Goal: Information Seeking & Learning: Find specific fact

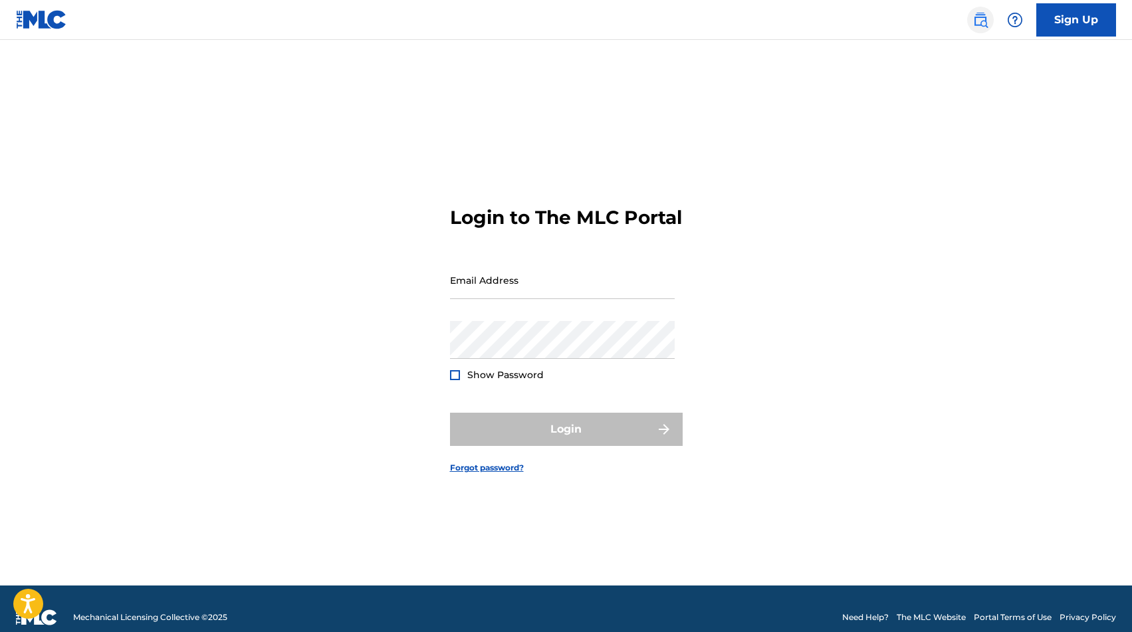
click at [973, 13] on img at bounding box center [980, 20] width 16 height 16
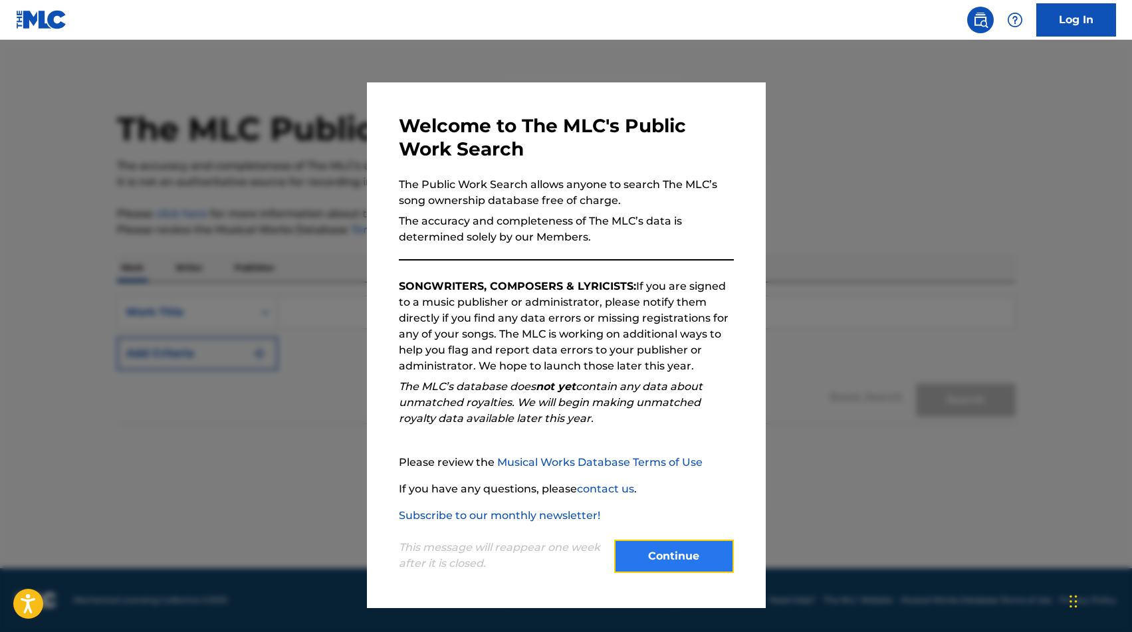
click at [677, 556] on button "Continue" at bounding box center [674, 556] width 120 height 33
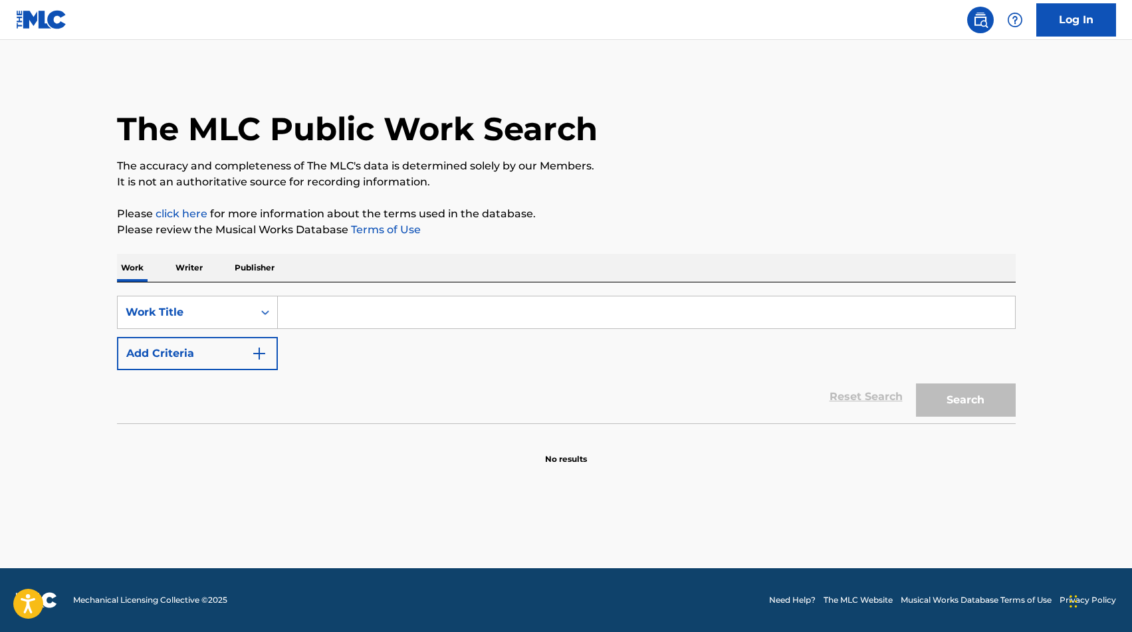
click at [462, 317] on input "Search Form" at bounding box center [646, 312] width 737 height 32
type input "comandos del mayo"
click at [959, 402] on button "Search" at bounding box center [966, 399] width 100 height 33
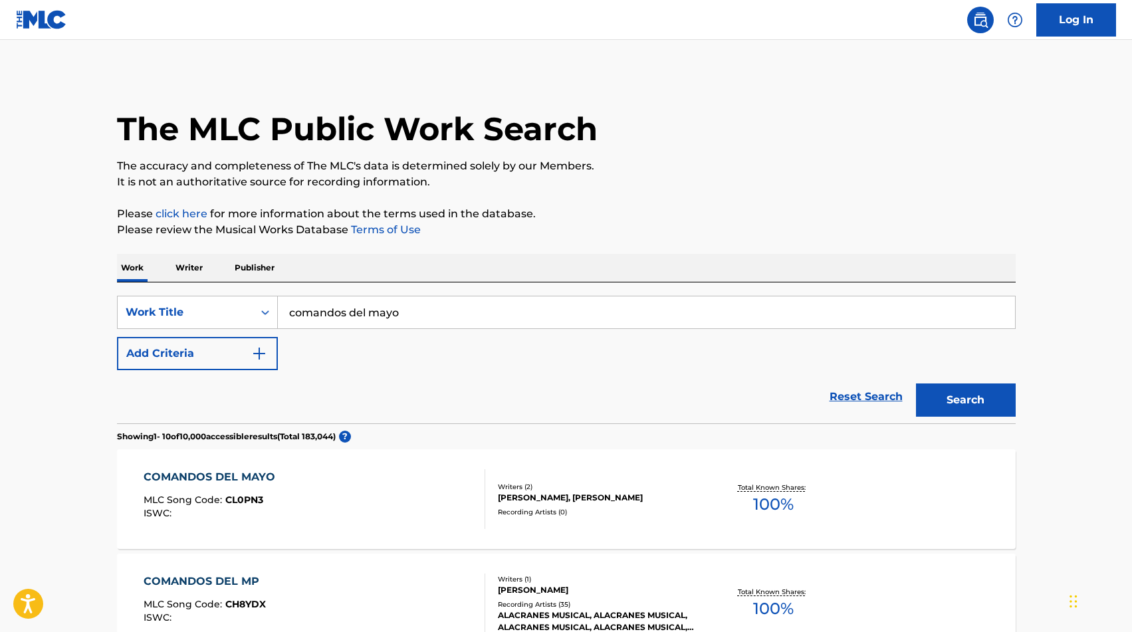
click at [286, 490] on div "COMANDOS DEL MAYO MLC Song Code : CL0PN3 ISWC :" at bounding box center [315, 499] width 342 height 60
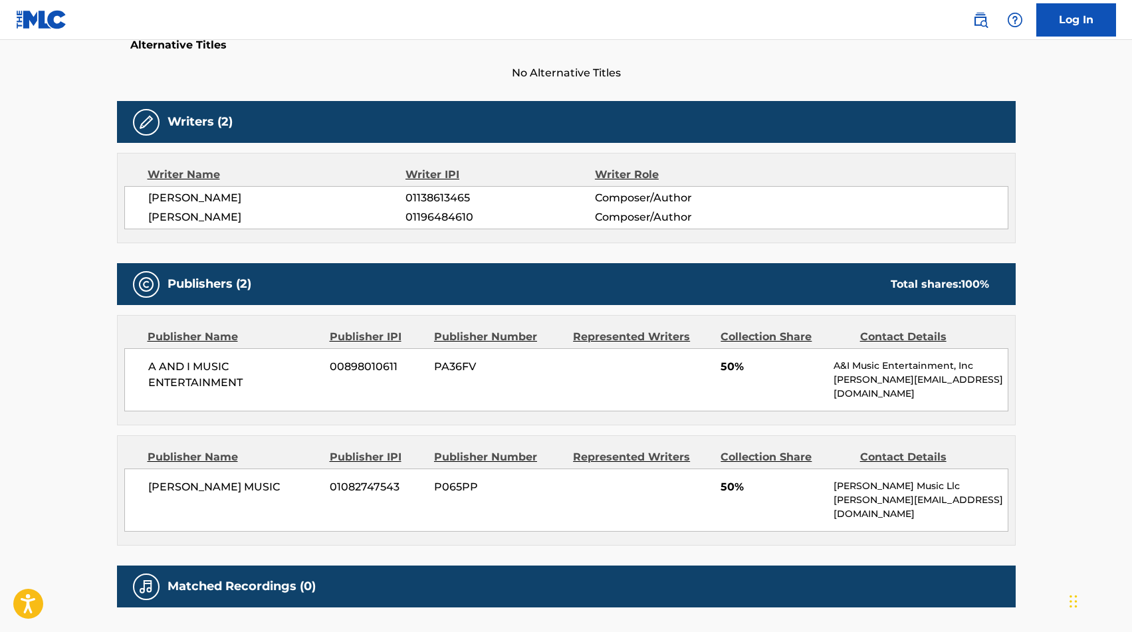
scroll to position [369, 0]
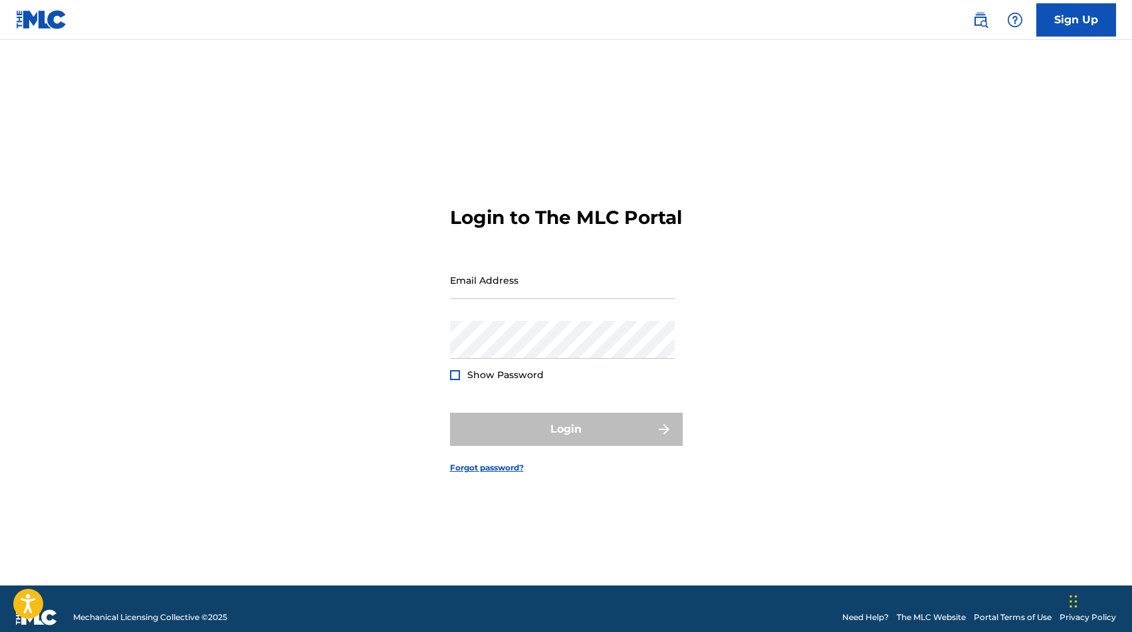
click at [992, 9] on div "Sign Up" at bounding box center [1037, 19] width 157 height 33
click at [974, 15] on img at bounding box center [980, 20] width 16 height 16
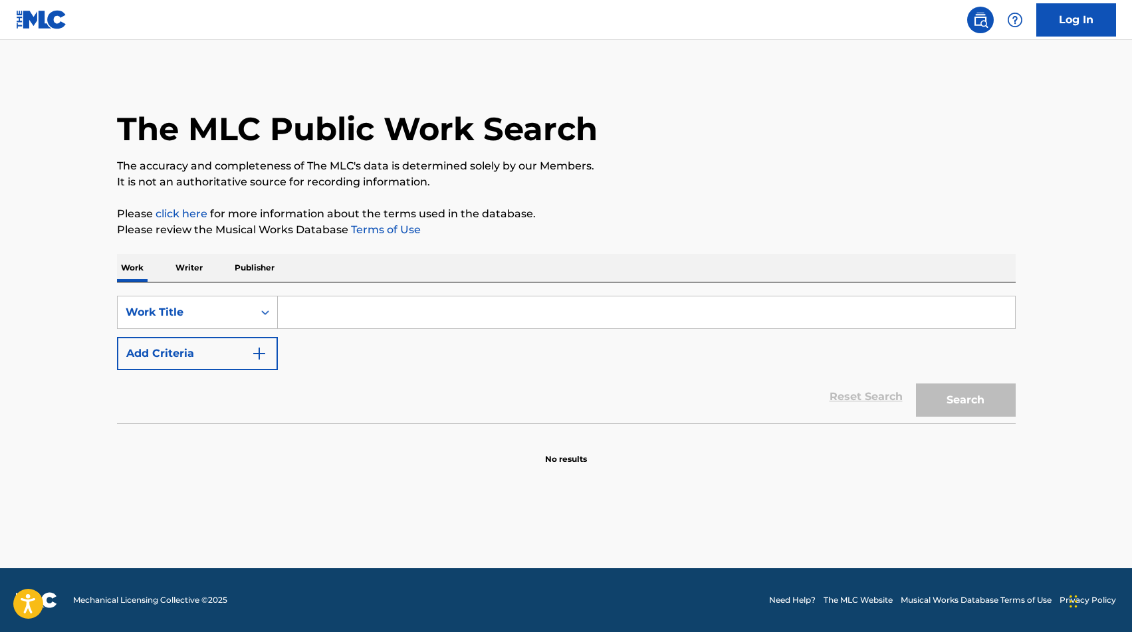
click at [374, 308] on input "Search Form" at bounding box center [646, 312] width 737 height 32
paste input "ENCUENTRO CELESTIAL"
type input "ENCUENTRO CELESTIAL"
click at [998, 411] on button "Search" at bounding box center [966, 399] width 100 height 33
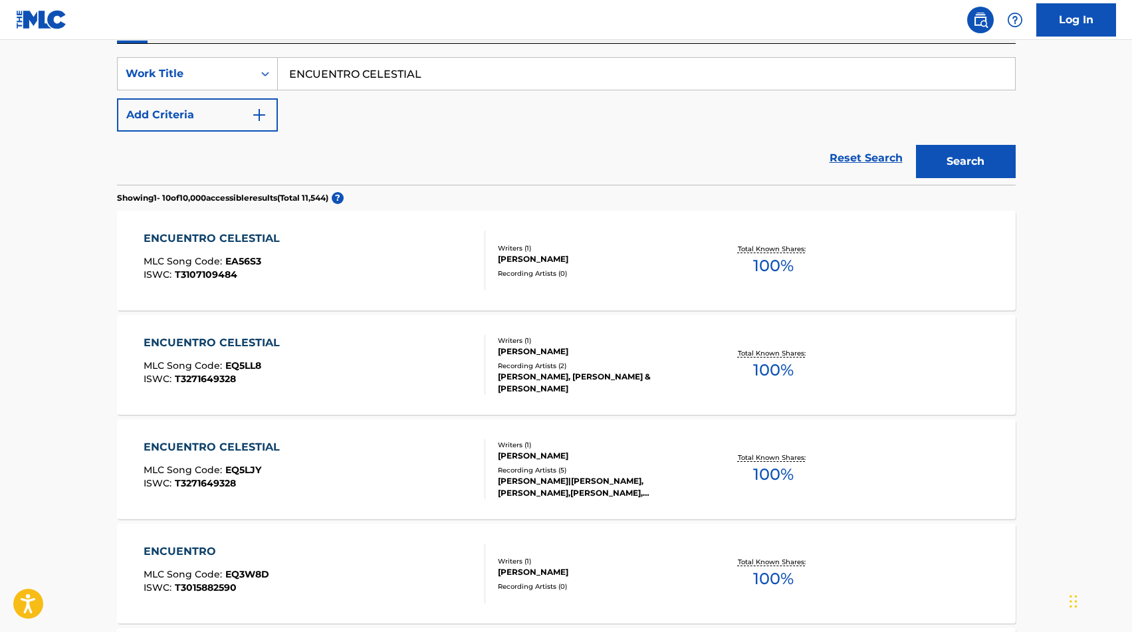
scroll to position [240, 0]
click at [562, 258] on div "[PERSON_NAME]" at bounding box center [598, 258] width 201 height 12
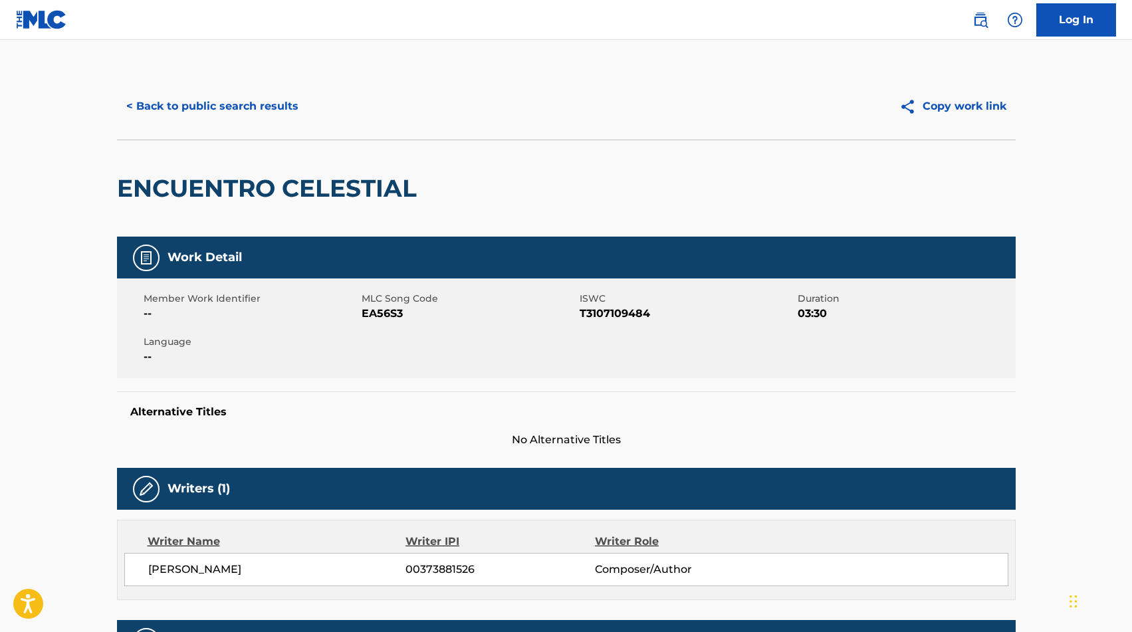
click at [381, 316] on span "EA56S3" at bounding box center [468, 314] width 215 height 16
copy span "EA56S3"
click at [377, 310] on span "EA56S3" at bounding box center [468, 314] width 215 height 16
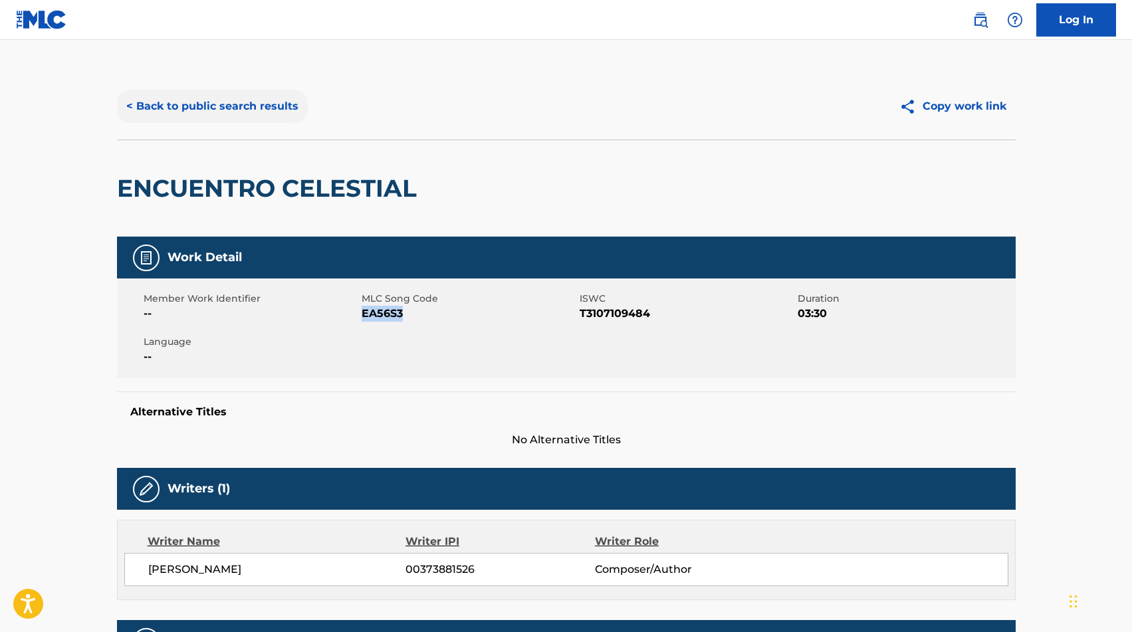
click at [247, 113] on button "< Back to public search results" at bounding box center [212, 106] width 191 height 33
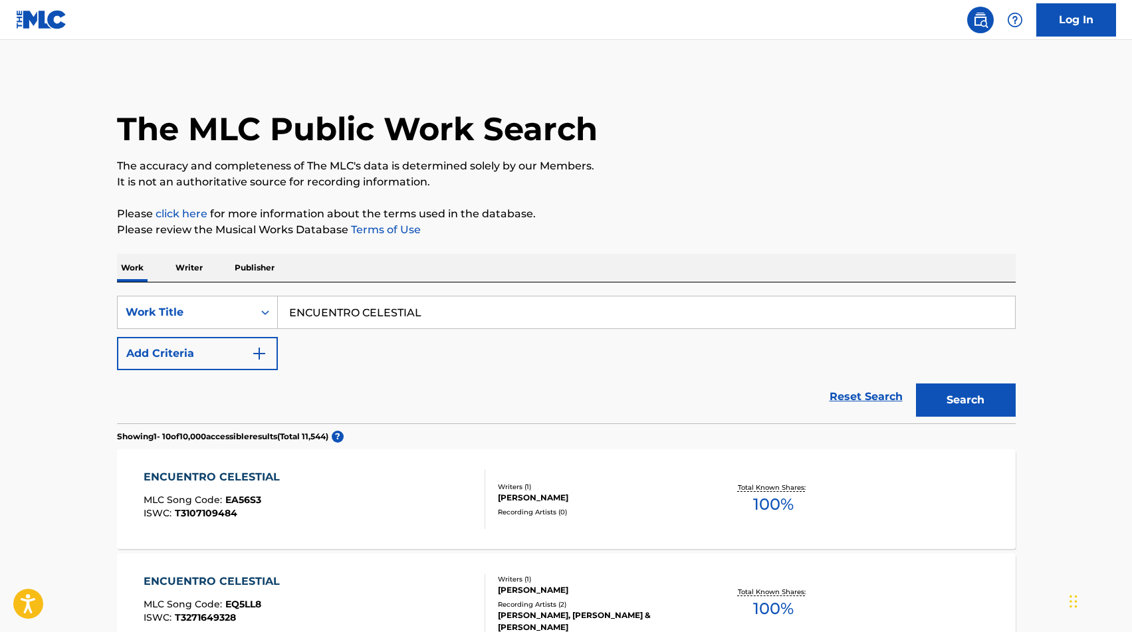
click at [316, 307] on input "ENCUENTRO CELESTIAL" at bounding box center [646, 312] width 737 height 32
type input "ES CIIERTO"
click at [240, 344] on button "Add Criteria" at bounding box center [197, 353] width 161 height 33
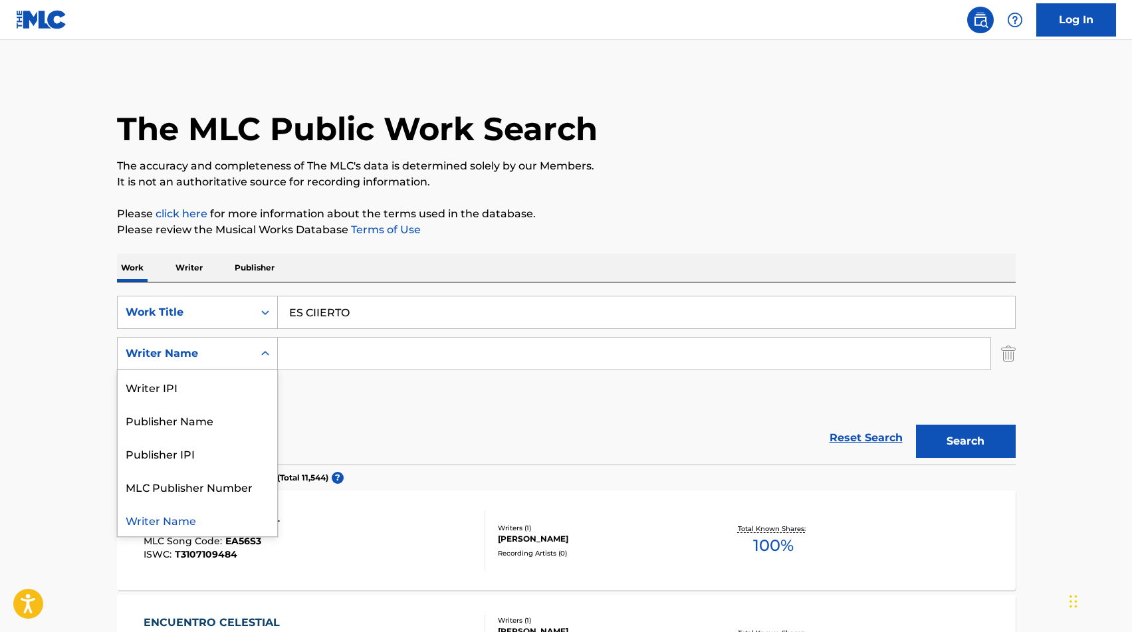
click at [240, 344] on div "Writer Name" at bounding box center [186, 353] width 136 height 25
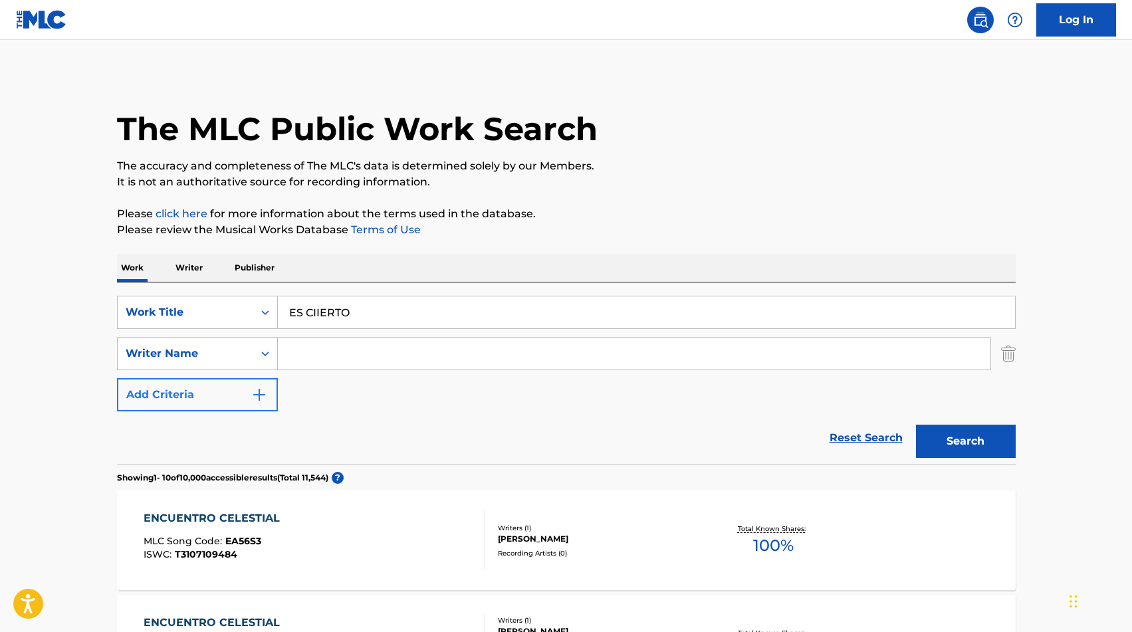
click at [240, 344] on div "Writer Name" at bounding box center [186, 353] width 136 height 25
click at [319, 348] on input "Search Form" at bounding box center [634, 354] width 712 height 32
type input "[PERSON_NAME]"
click at [944, 429] on button "Search" at bounding box center [966, 441] width 100 height 33
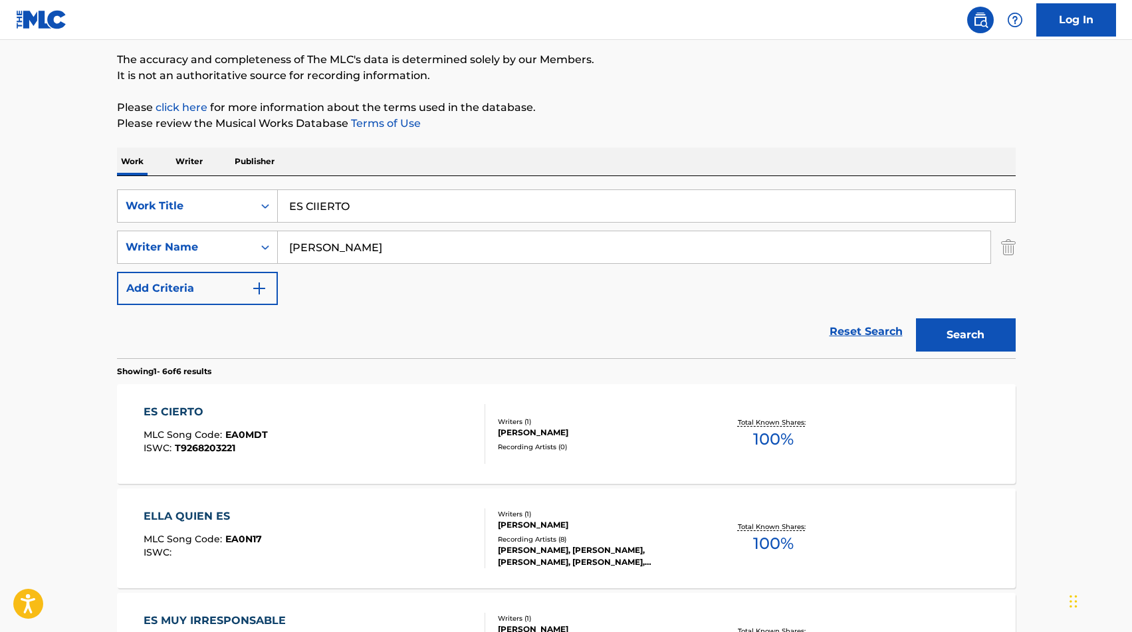
scroll to position [111, 0]
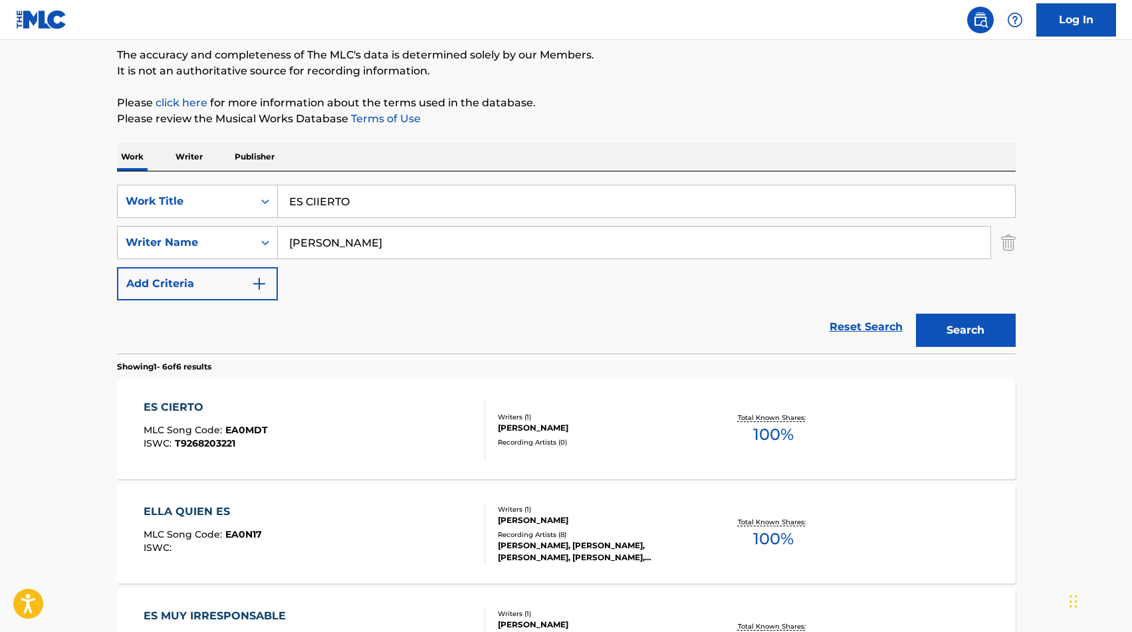
click at [422, 444] on div "ES CIERTO MLC Song Code : EA0MDT ISWC : T9268203221" at bounding box center [315, 429] width 342 height 60
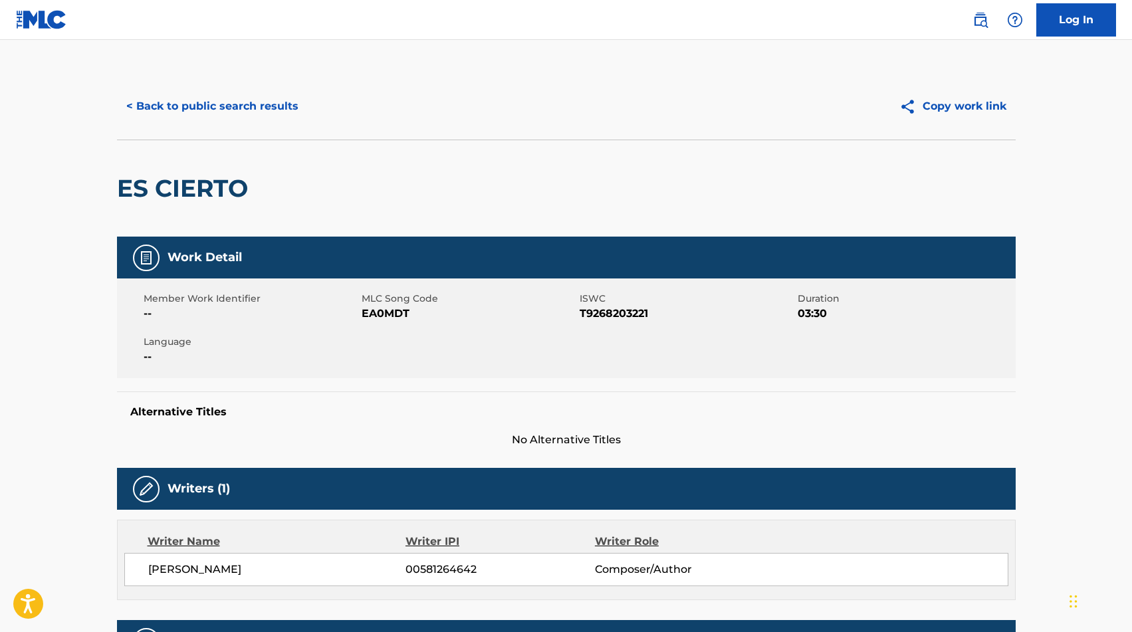
click at [386, 314] on span "EA0MDT" at bounding box center [468, 314] width 215 height 16
copy span "EA0MDT"
click at [177, 118] on button "< Back to public search results" at bounding box center [212, 106] width 191 height 33
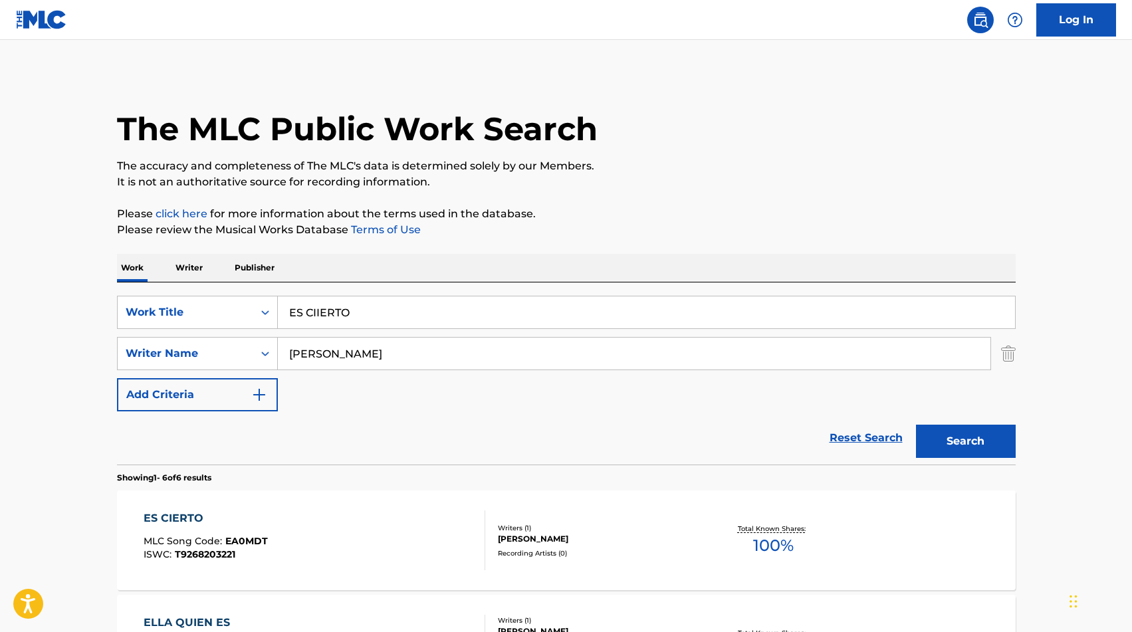
scroll to position [110, 0]
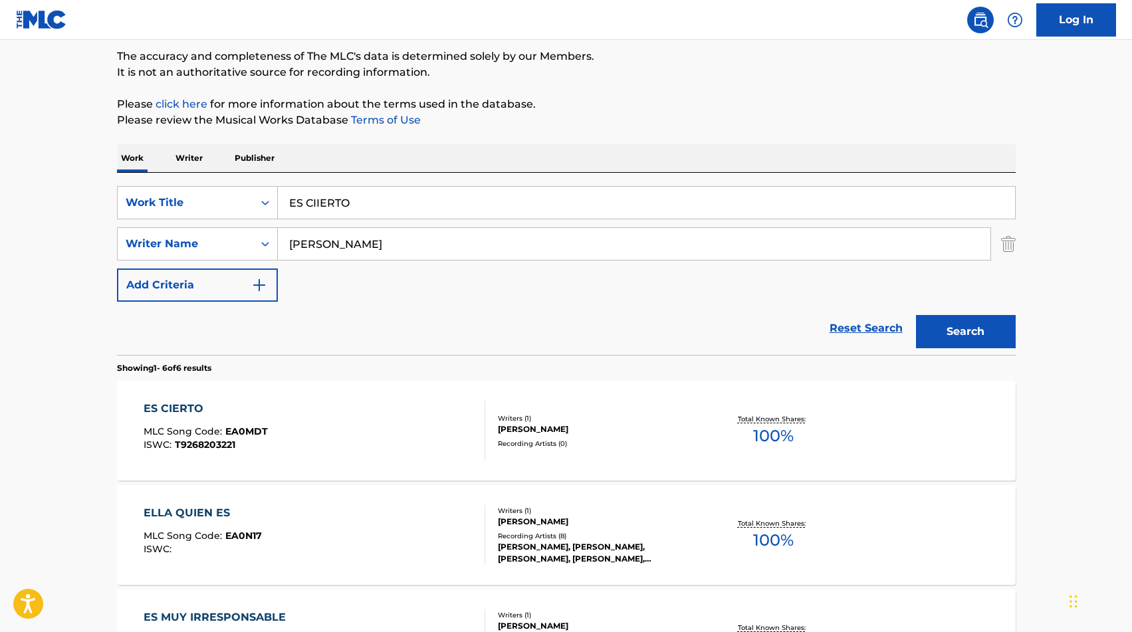
click at [336, 218] on input "ES CIIERTO" at bounding box center [646, 203] width 737 height 32
paste input "DE HUMANOS EQUIVOCARSE"
type input "ES DE HUMANOS EQUIVOCARSE"
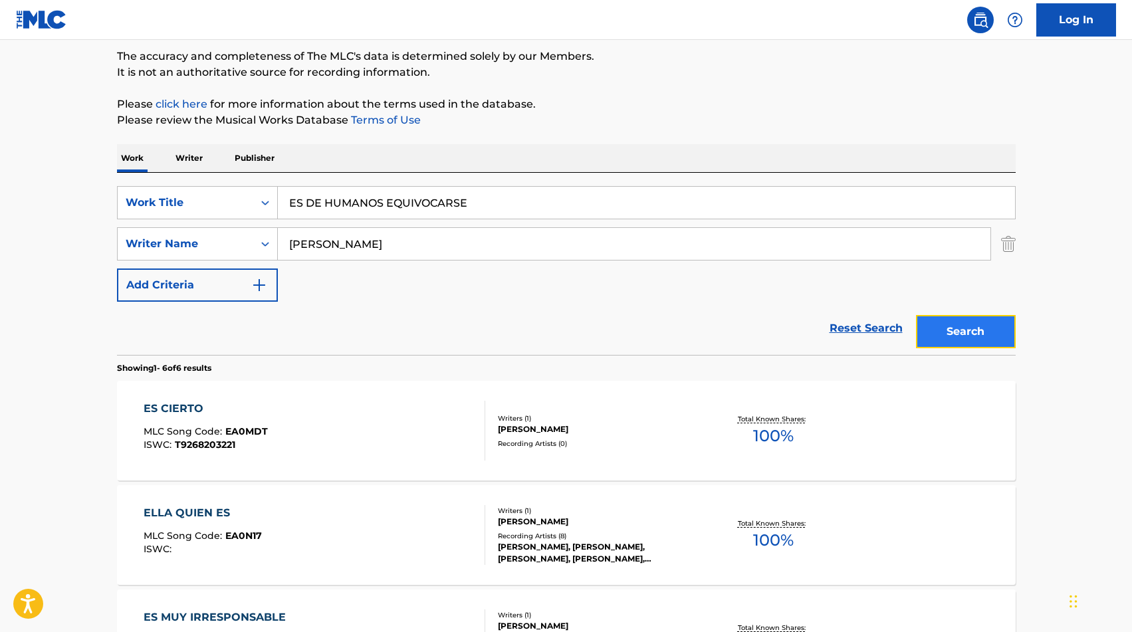
click at [949, 328] on button "Search" at bounding box center [966, 331] width 100 height 33
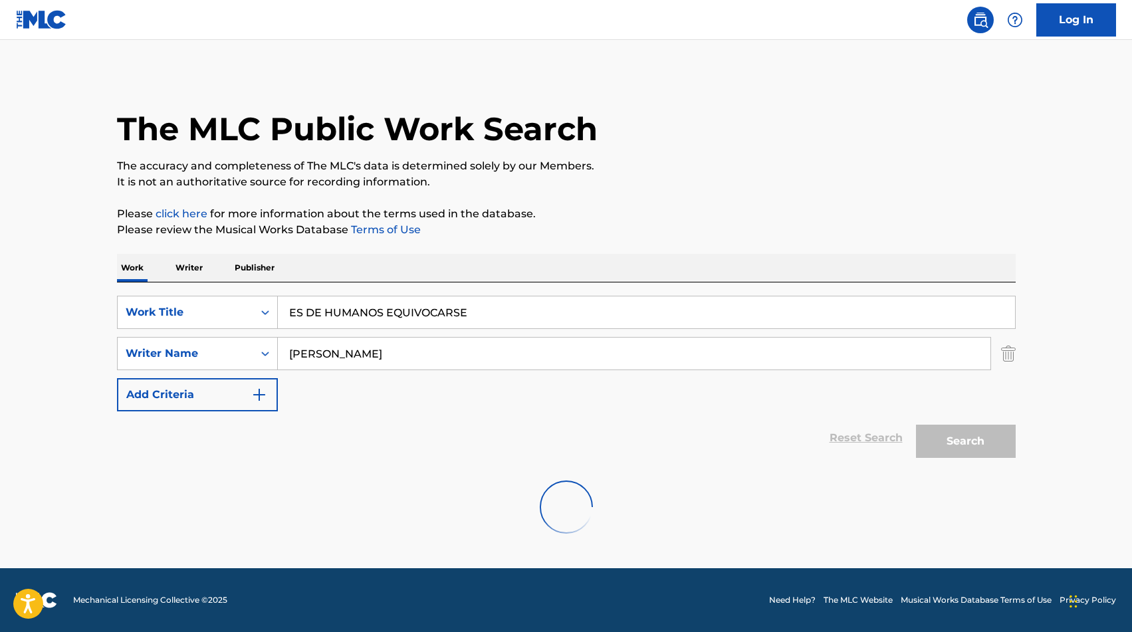
scroll to position [0, 0]
click at [304, 363] on input "[PERSON_NAME]" at bounding box center [634, 354] width 712 height 32
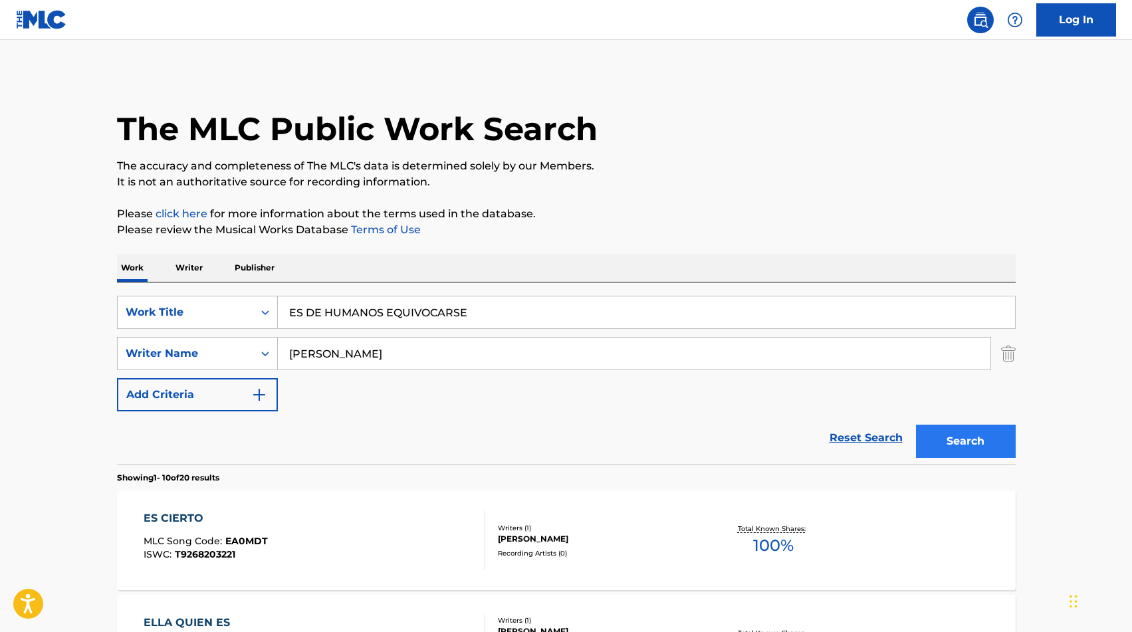
type input "[PERSON_NAME]"
click at [1000, 436] on button "Search" at bounding box center [966, 441] width 100 height 33
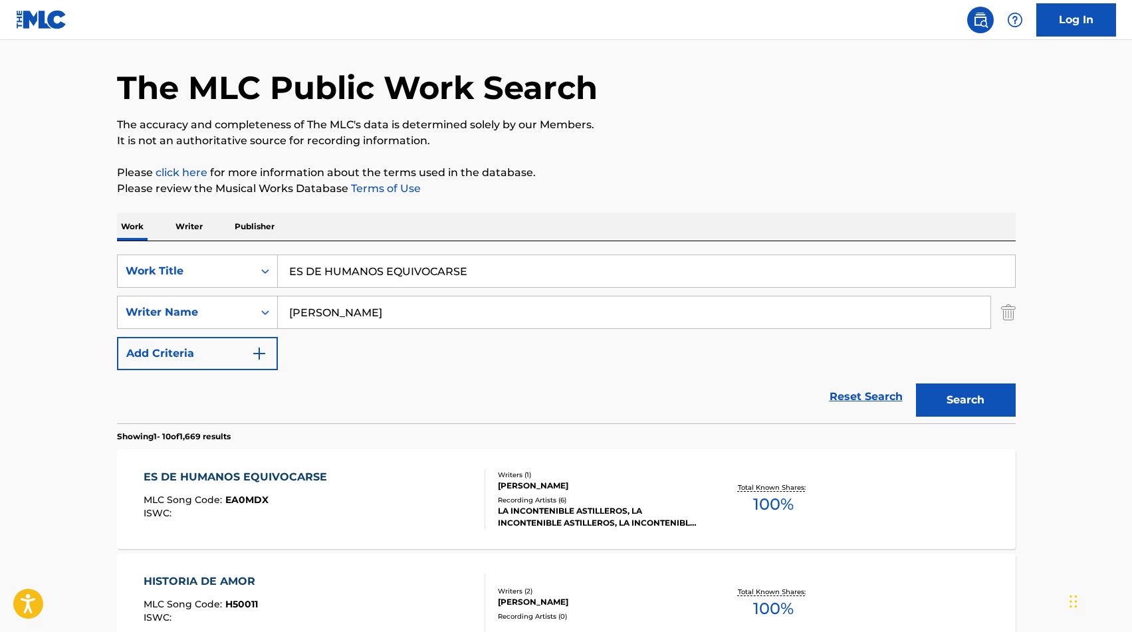
scroll to position [49, 0]
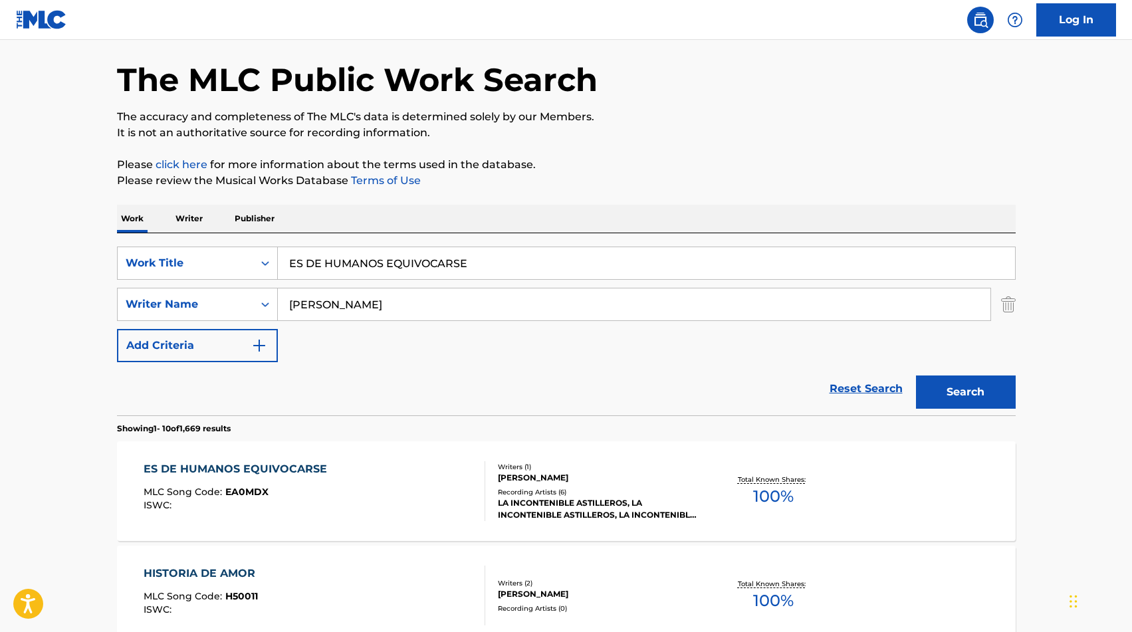
click at [532, 504] on div "LA INCONTENIBLE ASTILLEROS, LA INCONTENIBLE ASTILLEROS, LA INCONTENIBLE BANDA A…" at bounding box center [598, 509] width 201 height 24
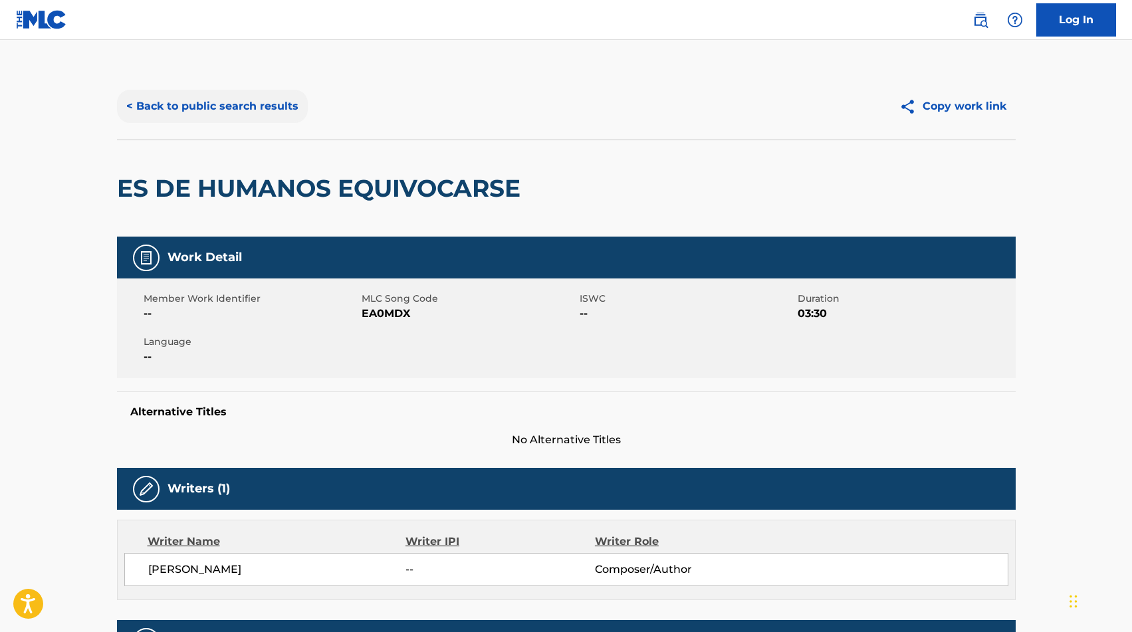
click at [177, 107] on button "< Back to public search results" at bounding box center [212, 106] width 191 height 33
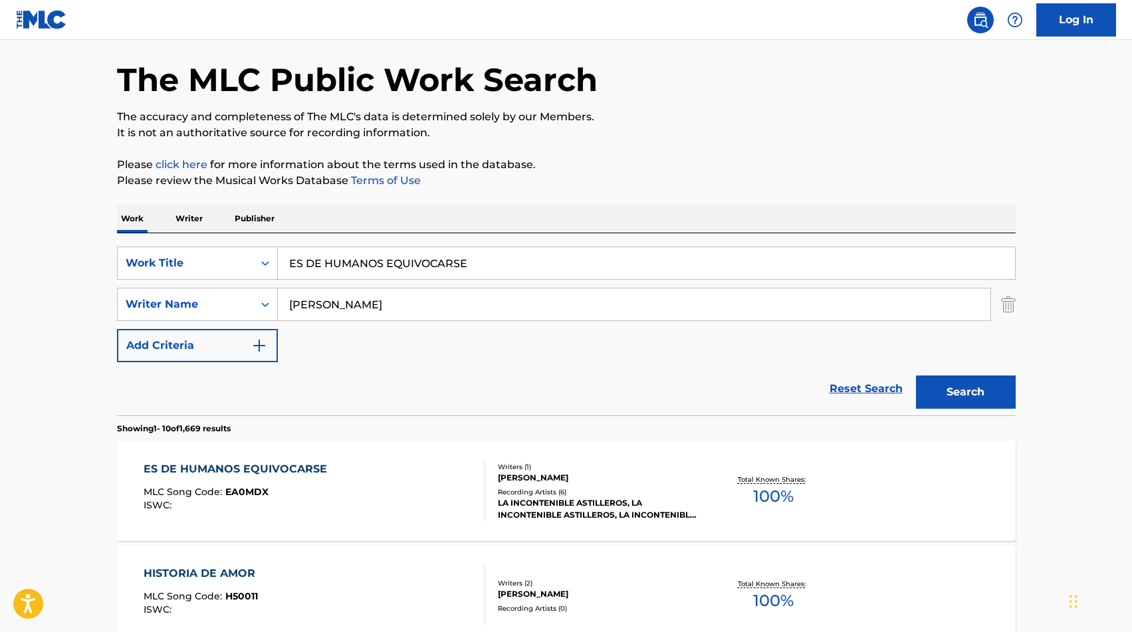
click at [351, 252] on input "ES DE HUMANOS EQUIVOCARSE" at bounding box center [646, 263] width 737 height 32
paste input "MUCHA MUJER"
type input "ES MUCHA MUJER"
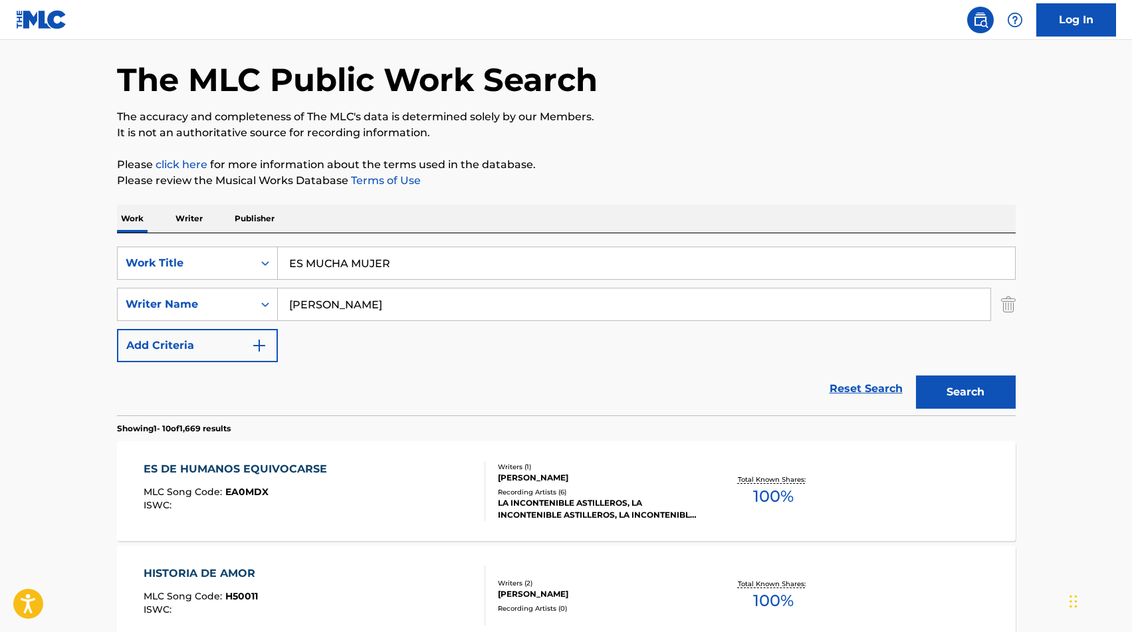
click at [916, 375] on button "Search" at bounding box center [966, 391] width 100 height 33
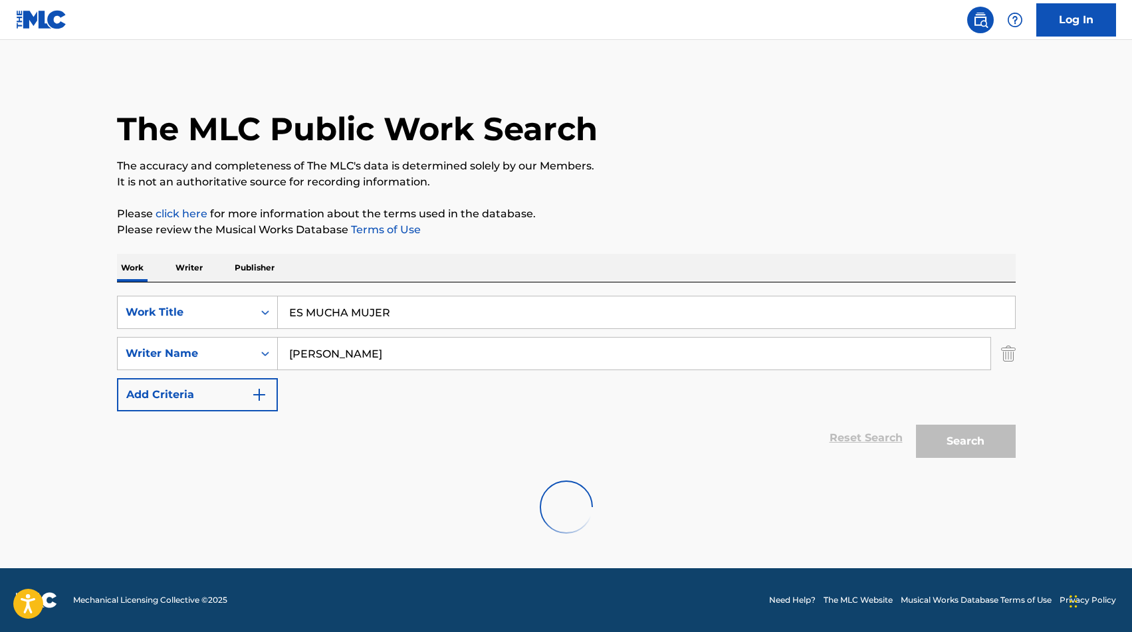
scroll to position [0, 0]
click at [316, 355] on input "[PERSON_NAME]" at bounding box center [634, 354] width 712 height 32
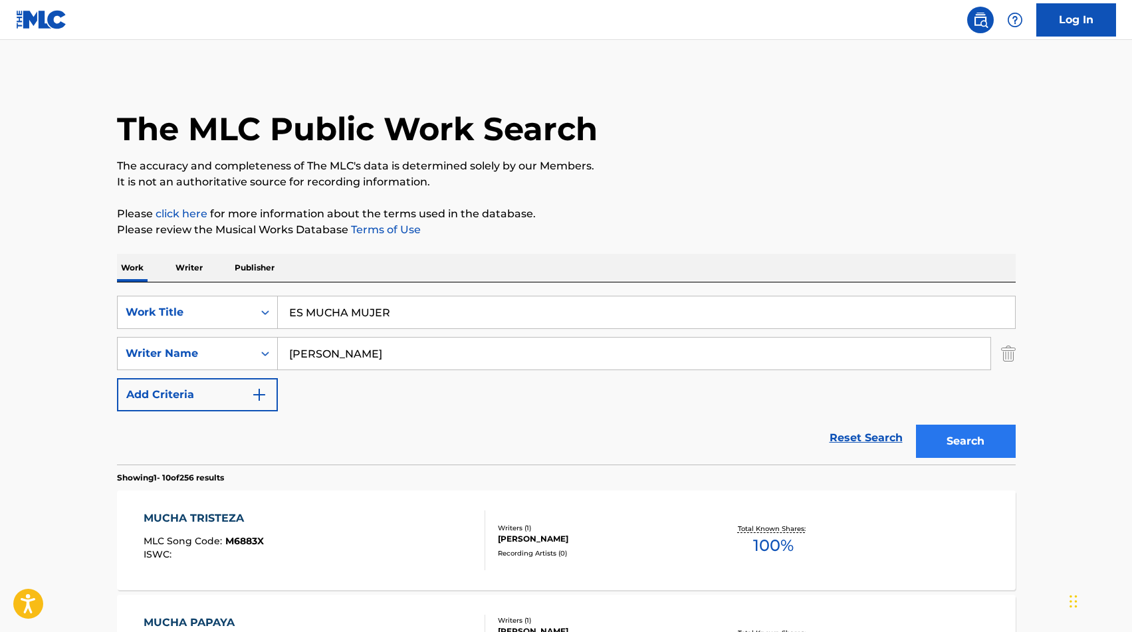
type input "[PERSON_NAME]"
click at [963, 434] on button "Search" at bounding box center [966, 441] width 100 height 33
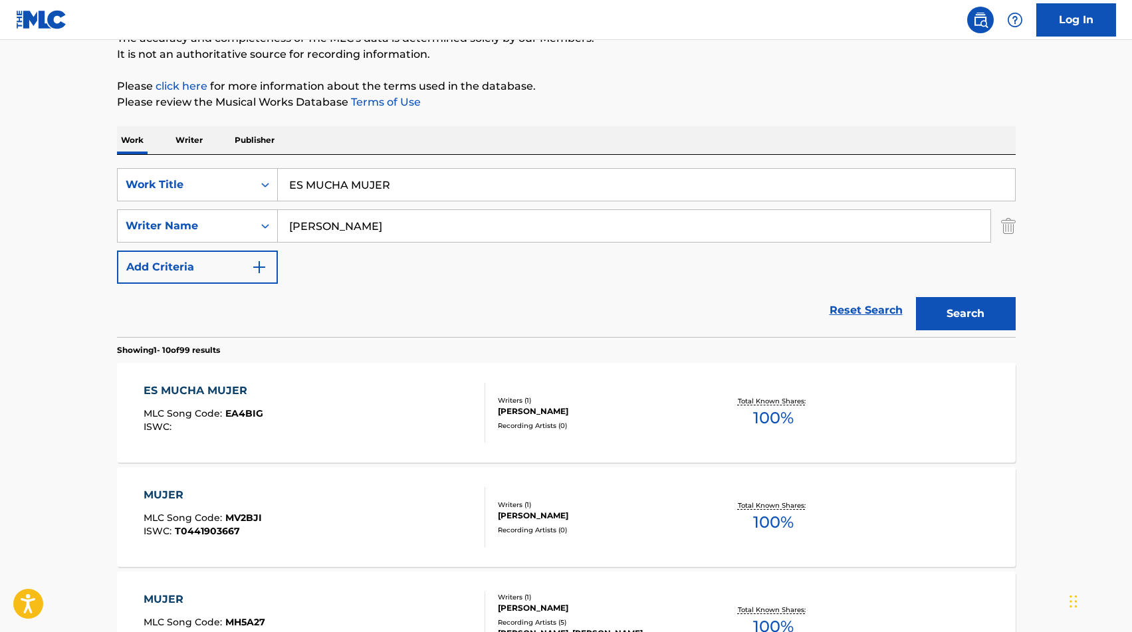
scroll to position [138, 0]
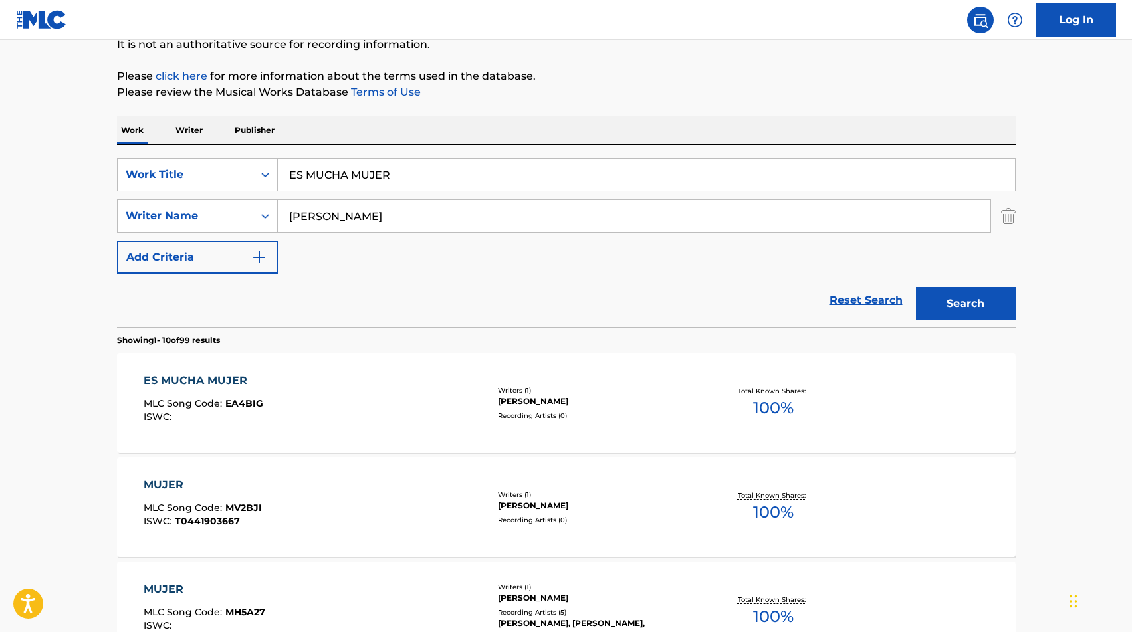
click at [536, 425] on div "ES MUCHA MUJER MLC Song Code : EA4BIG ISWC : Writers ( 1 ) [PERSON_NAME] Record…" at bounding box center [566, 403] width 898 height 100
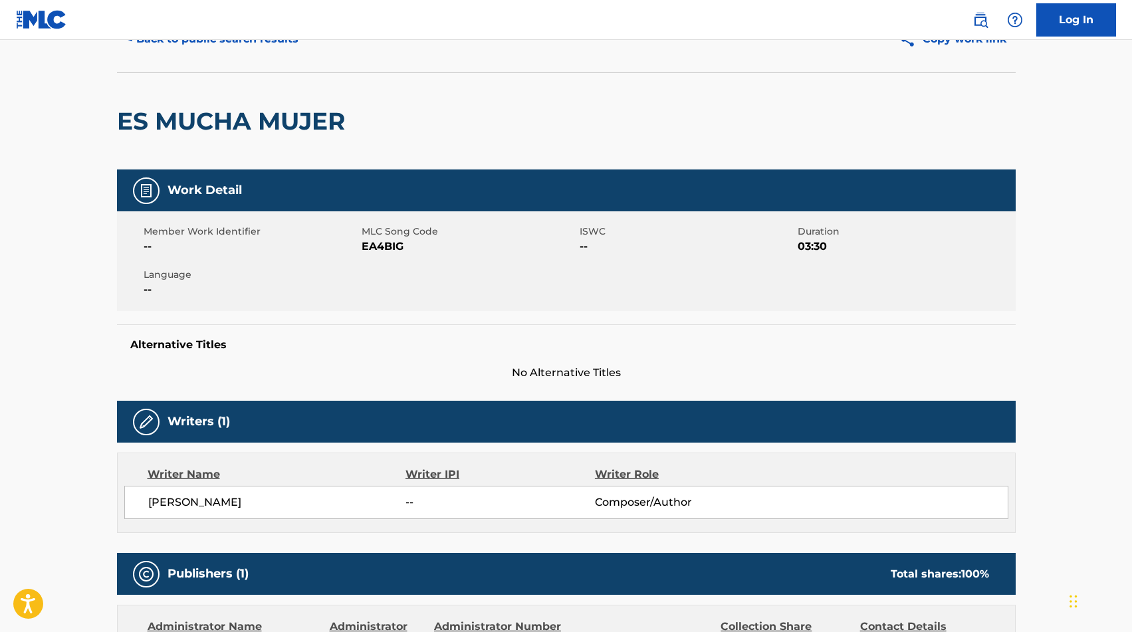
scroll to position [82, 0]
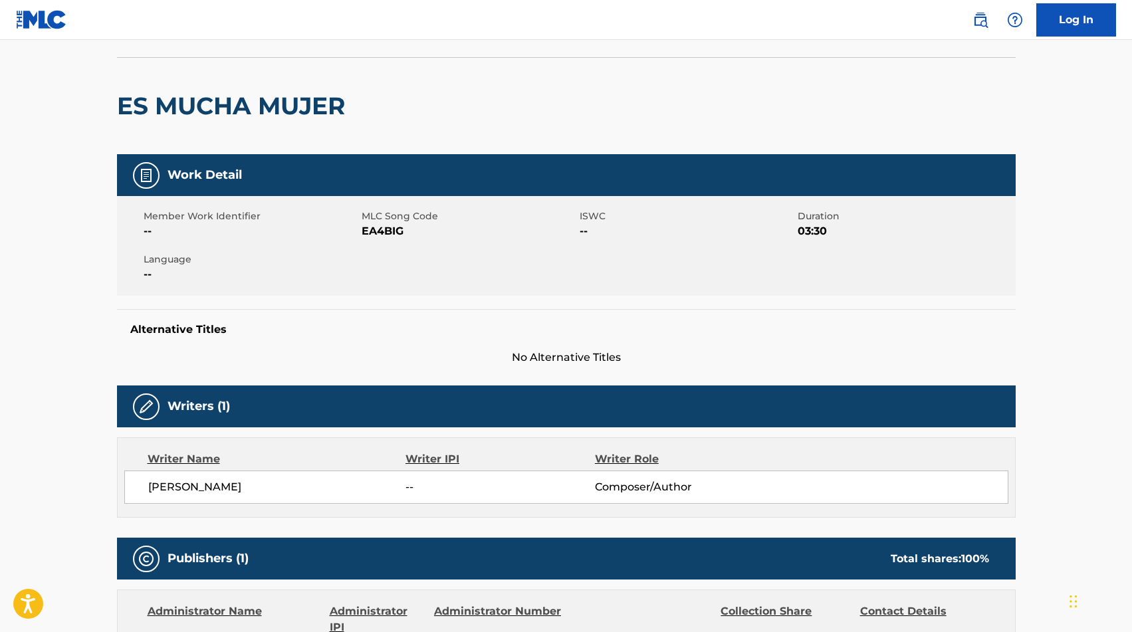
click at [381, 227] on span "EA4BIG" at bounding box center [468, 231] width 215 height 16
copy span "EA4BIG"
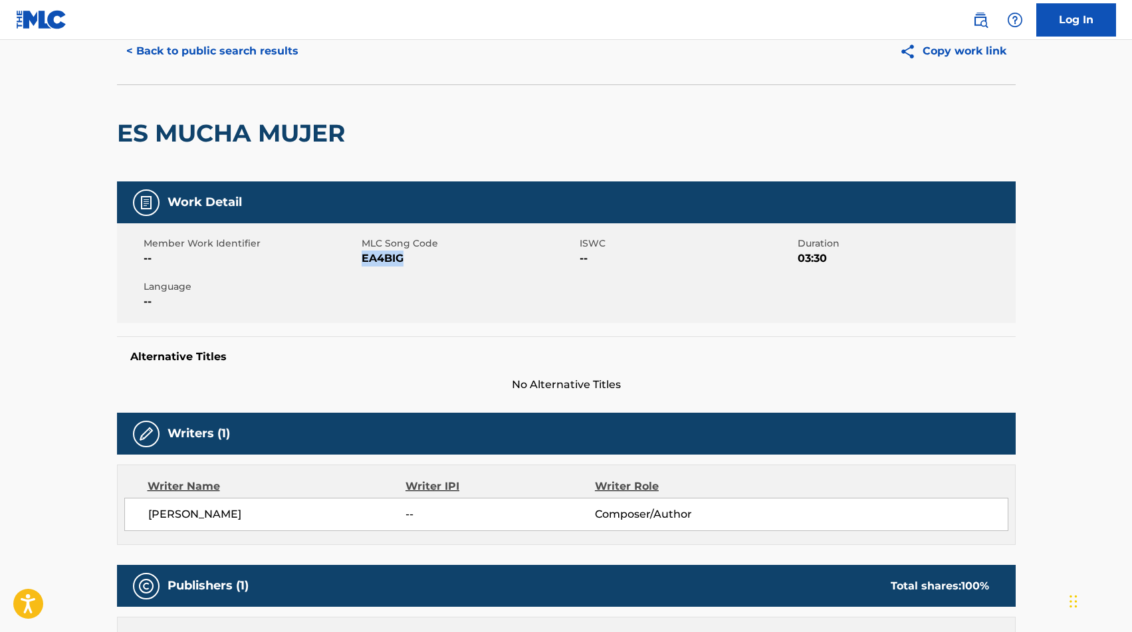
scroll to position [0, 0]
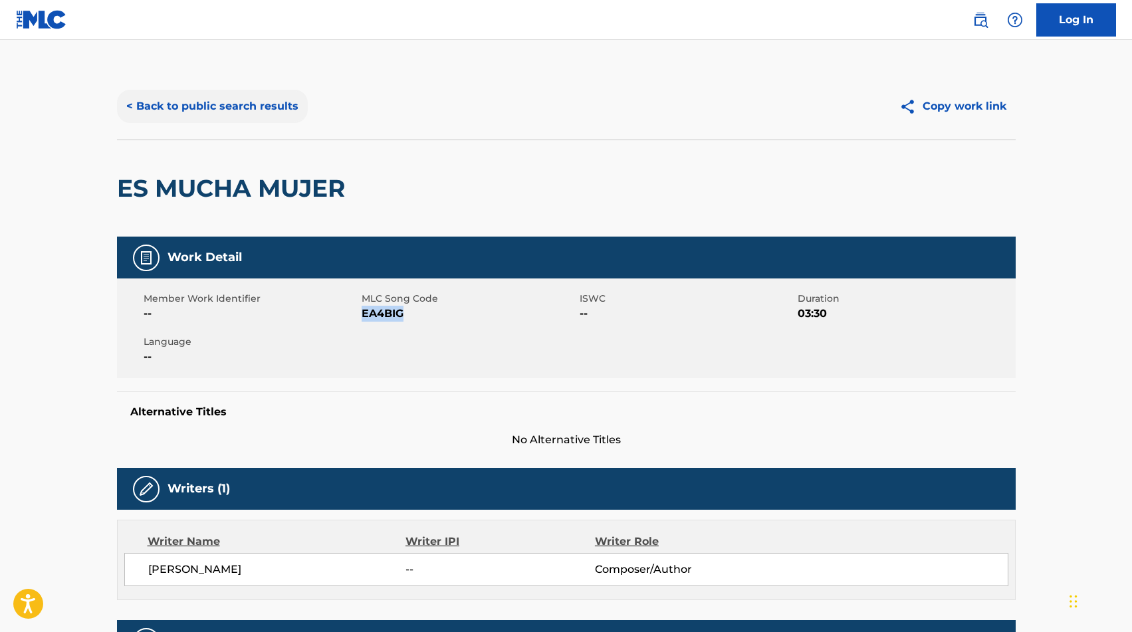
click at [286, 117] on button "< Back to public search results" at bounding box center [212, 106] width 191 height 33
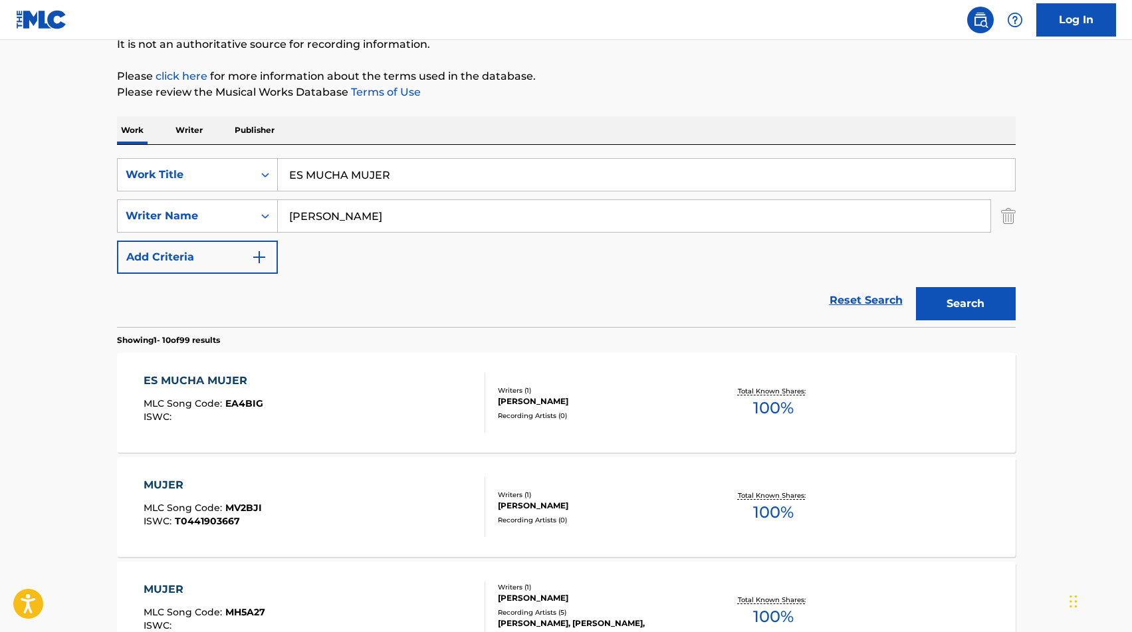
click at [431, 219] on input "[PERSON_NAME]" at bounding box center [634, 216] width 712 height 32
type input "[PERSON_NAME]"
click at [441, 187] on input "ES MUCHA MUJER" at bounding box center [646, 175] width 737 height 32
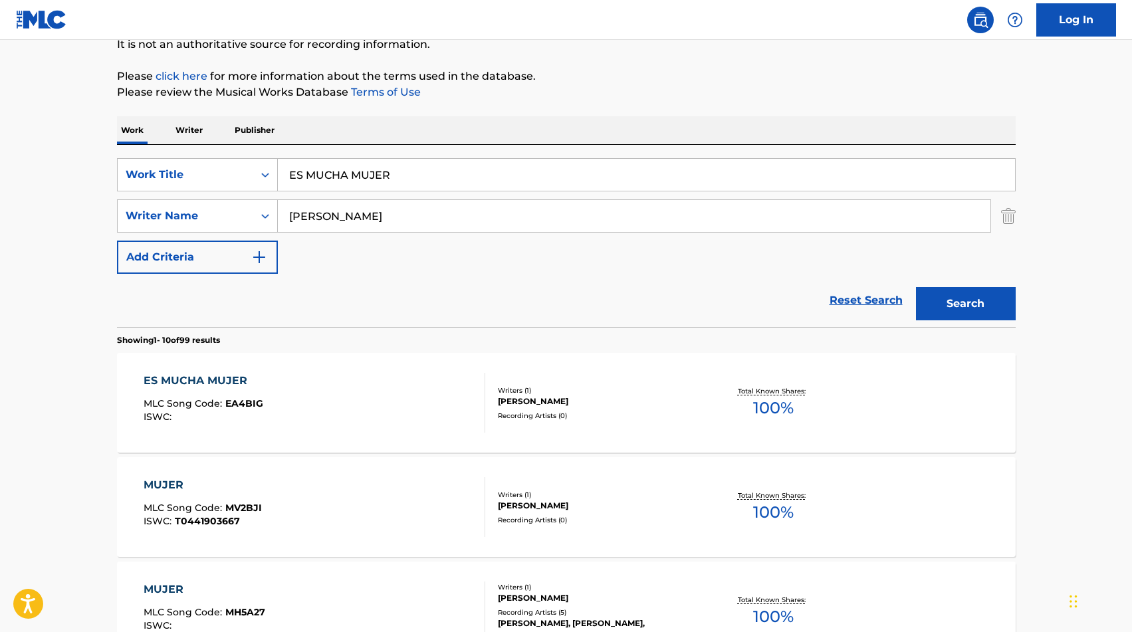
click at [441, 187] on input "ES MUCHA MUJER" at bounding box center [646, 175] width 737 height 32
type input "ES DE HUMANOS EQUIVOCARSE"
click at [945, 304] on button "Search" at bounding box center [966, 303] width 100 height 33
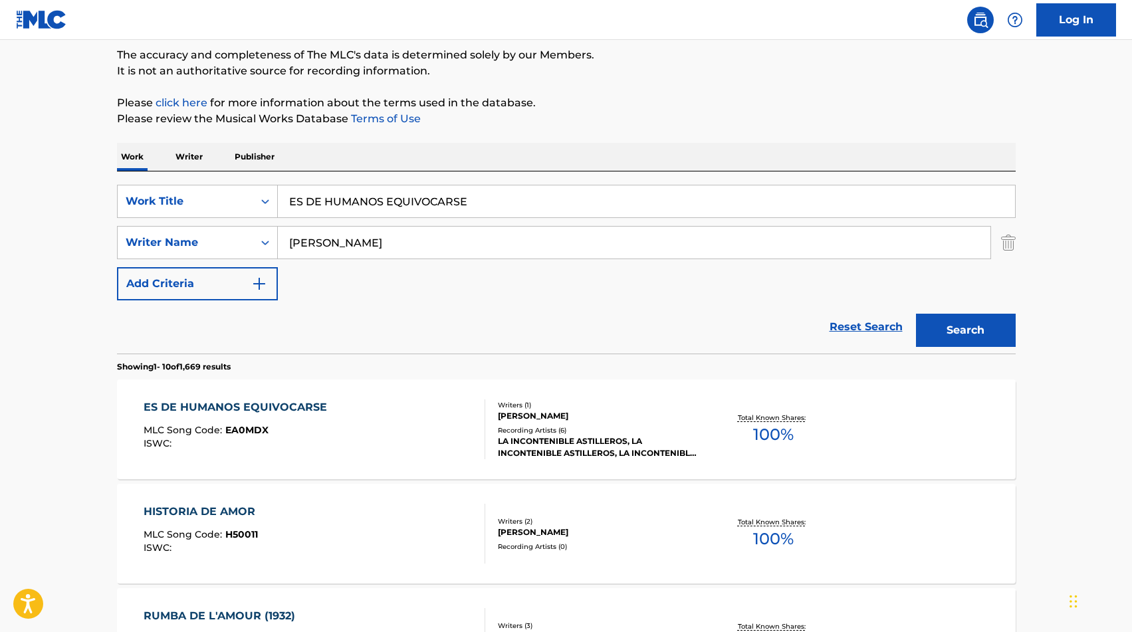
scroll to position [112, 0]
click at [246, 431] on span "EA0MDX" at bounding box center [246, 429] width 43 height 12
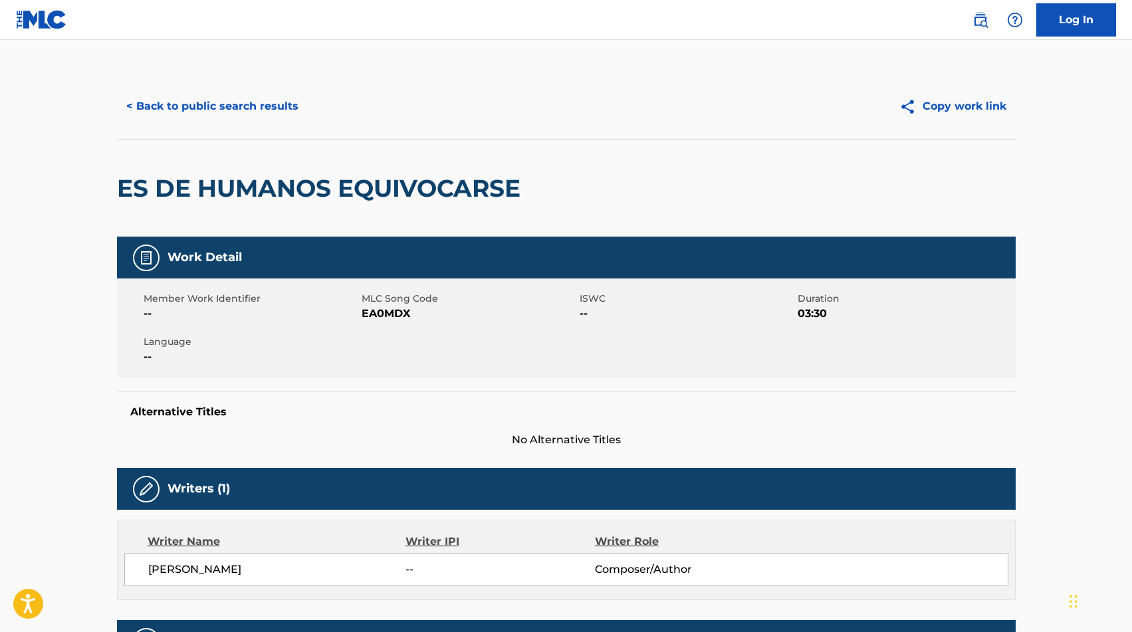
click at [371, 314] on span "EA0MDX" at bounding box center [468, 314] width 215 height 16
copy span "EA0MDX"
click at [146, 93] on button "< Back to public search results" at bounding box center [212, 106] width 191 height 33
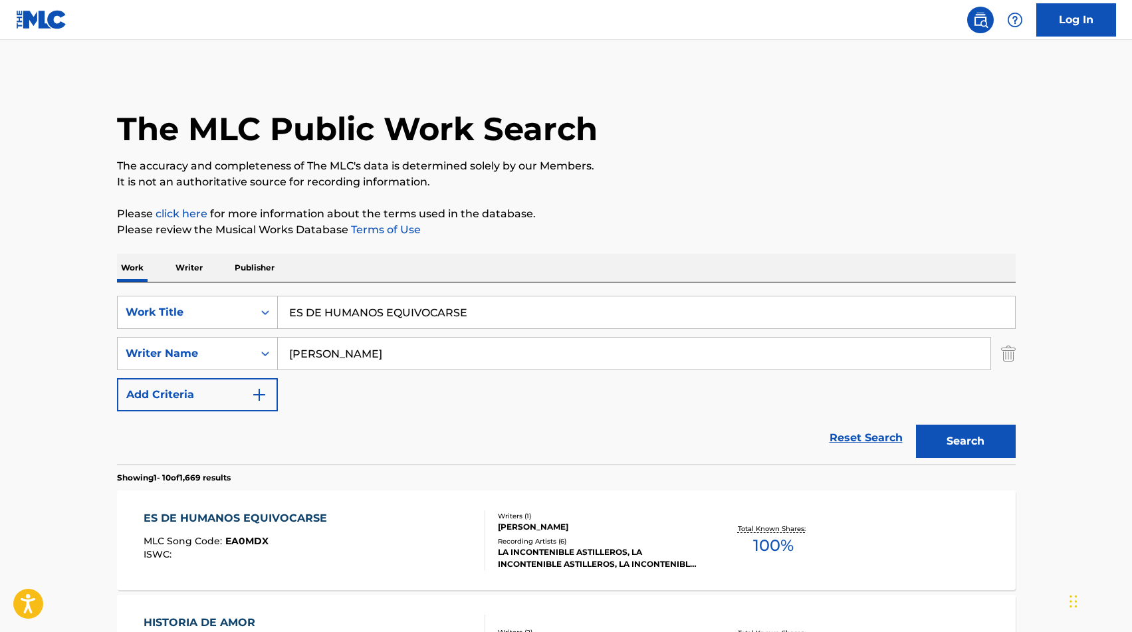
scroll to position [112, 0]
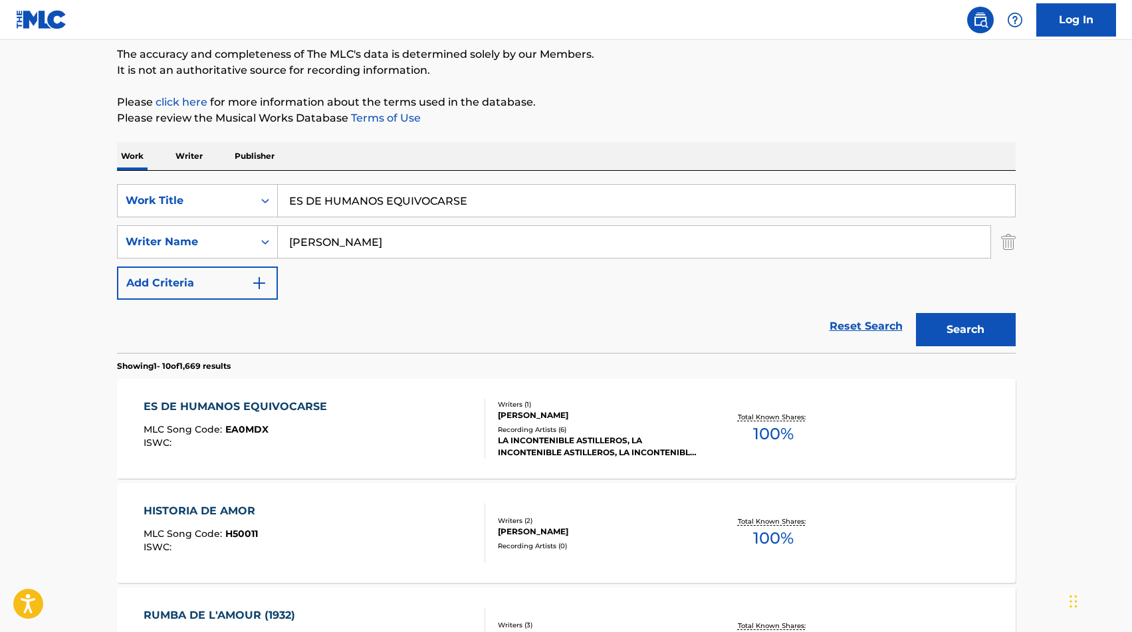
click at [379, 199] on input "ES DE HUMANOS EQUIVOCARSE" at bounding box center [646, 201] width 737 height 32
paste input "TAN EXTRANO"
type input "ES TAN EXTRANO"
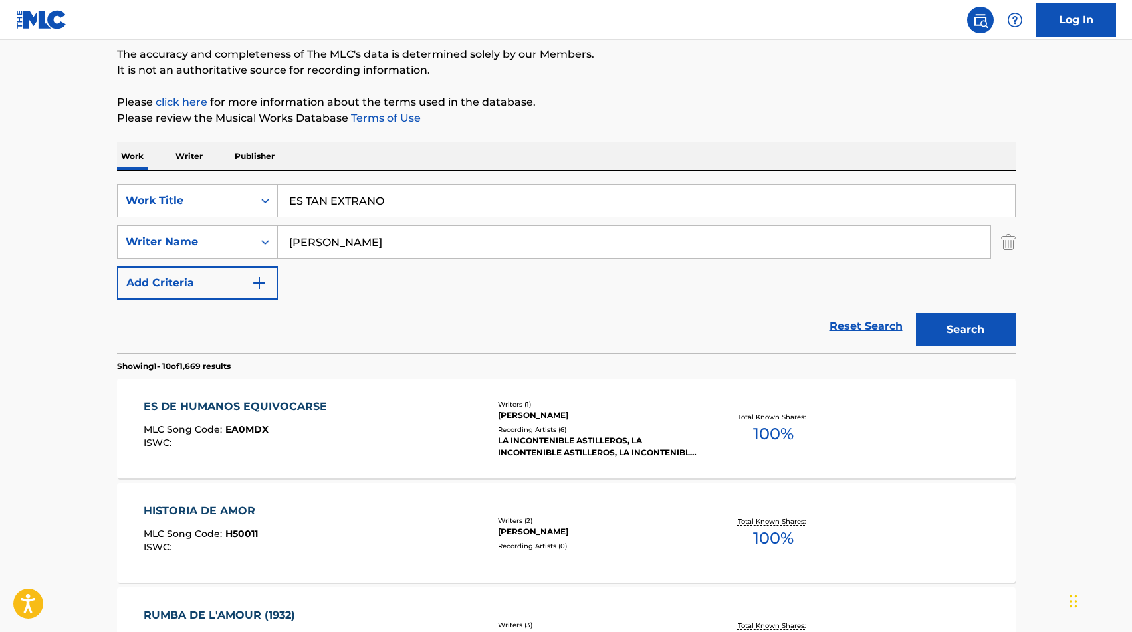
click at [359, 233] on input "[PERSON_NAME]" at bounding box center [634, 242] width 712 height 32
type input "[PERSON_NAME]"
click at [916, 313] on button "Search" at bounding box center [966, 329] width 100 height 33
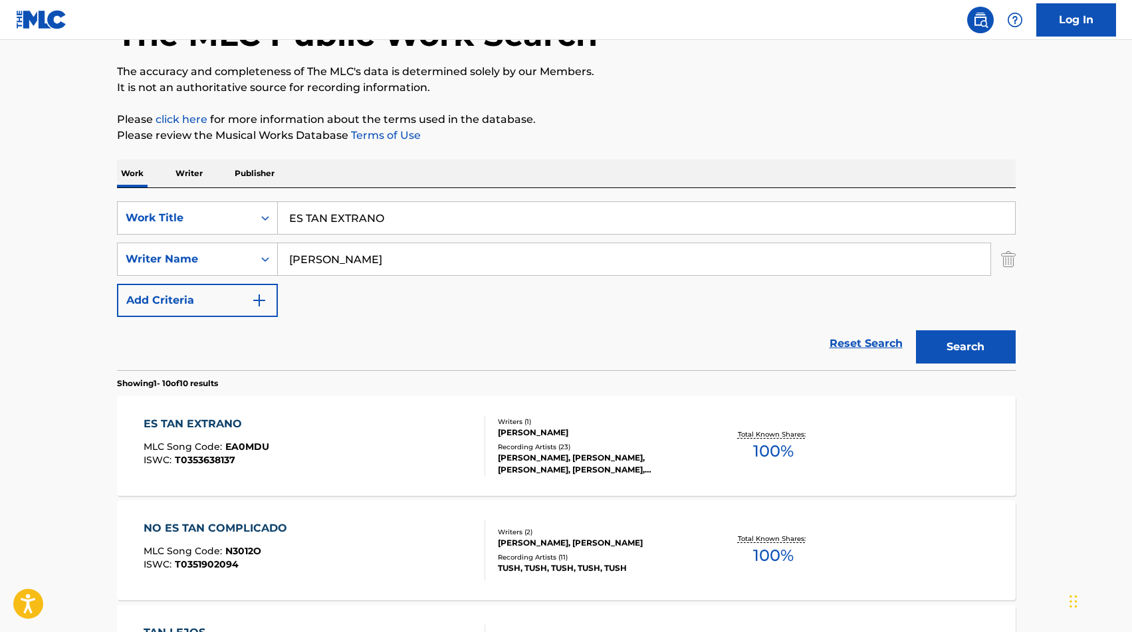
scroll to position [98, 0]
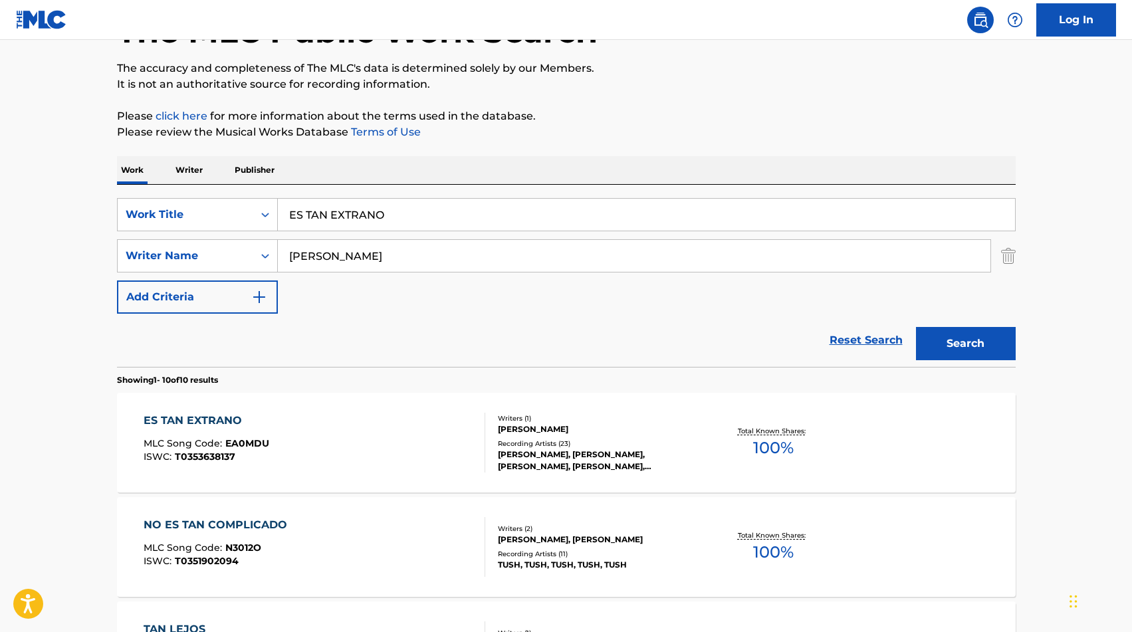
click at [335, 440] on div "ES TAN EXTRANO MLC Song Code : EA0MDU ISWC : T0353638137" at bounding box center [315, 443] width 342 height 60
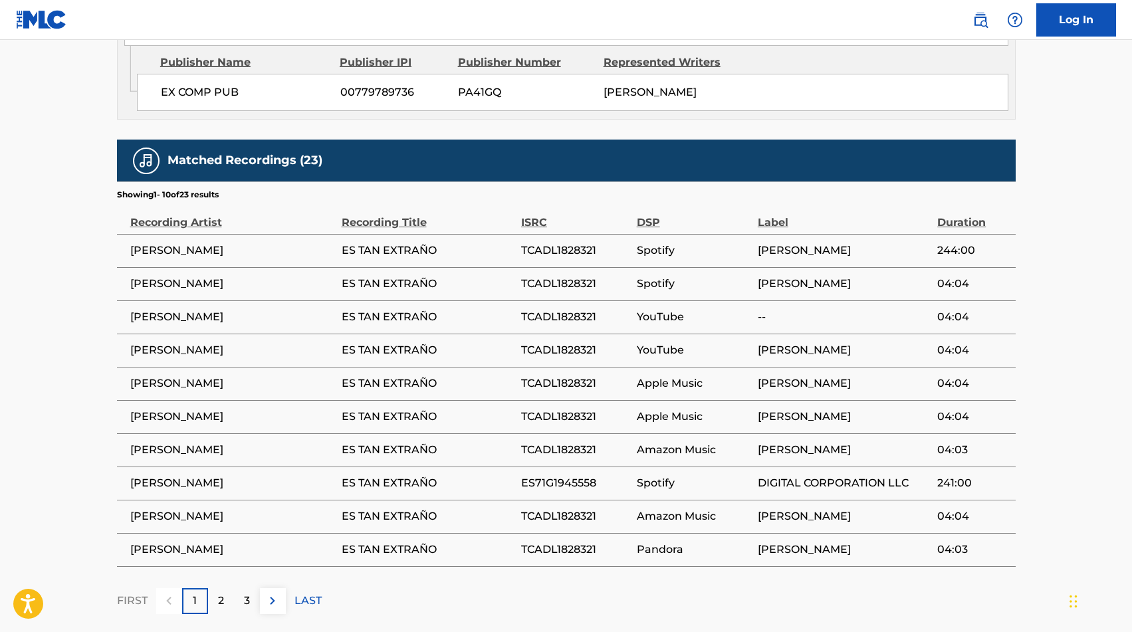
scroll to position [888, 0]
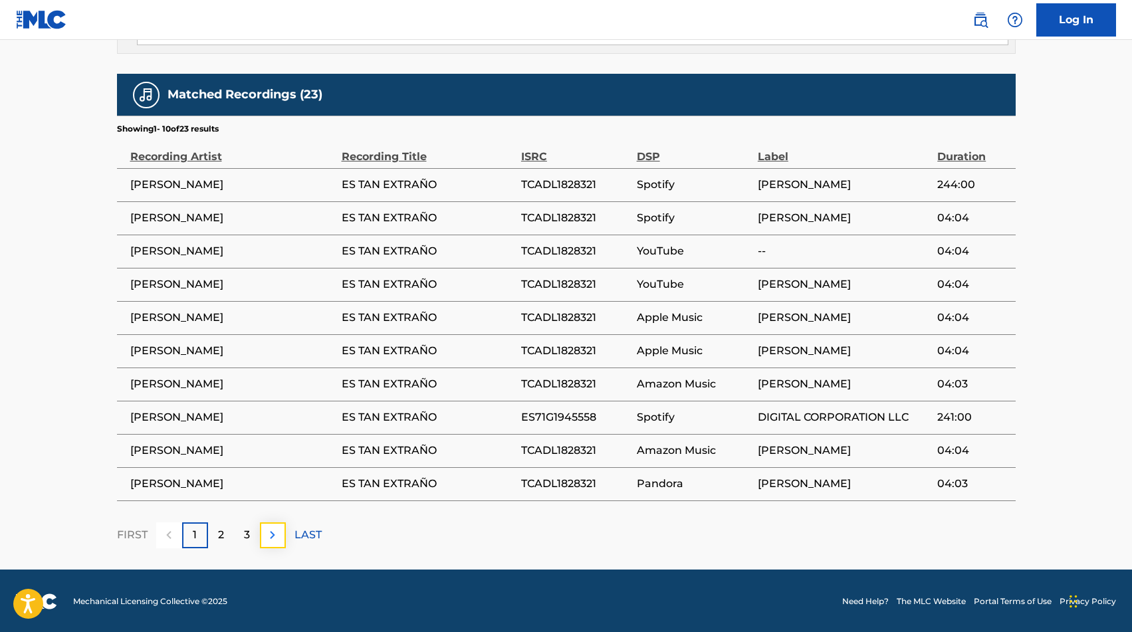
click at [279, 533] on img at bounding box center [272, 535] width 16 height 16
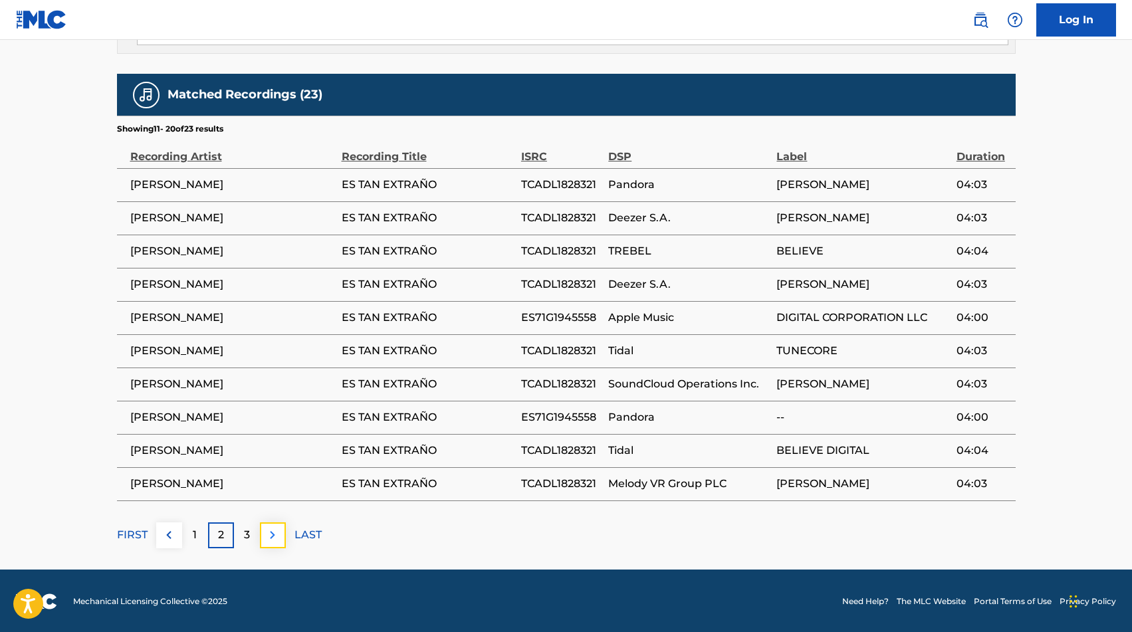
click at [277, 527] on img at bounding box center [272, 535] width 16 height 16
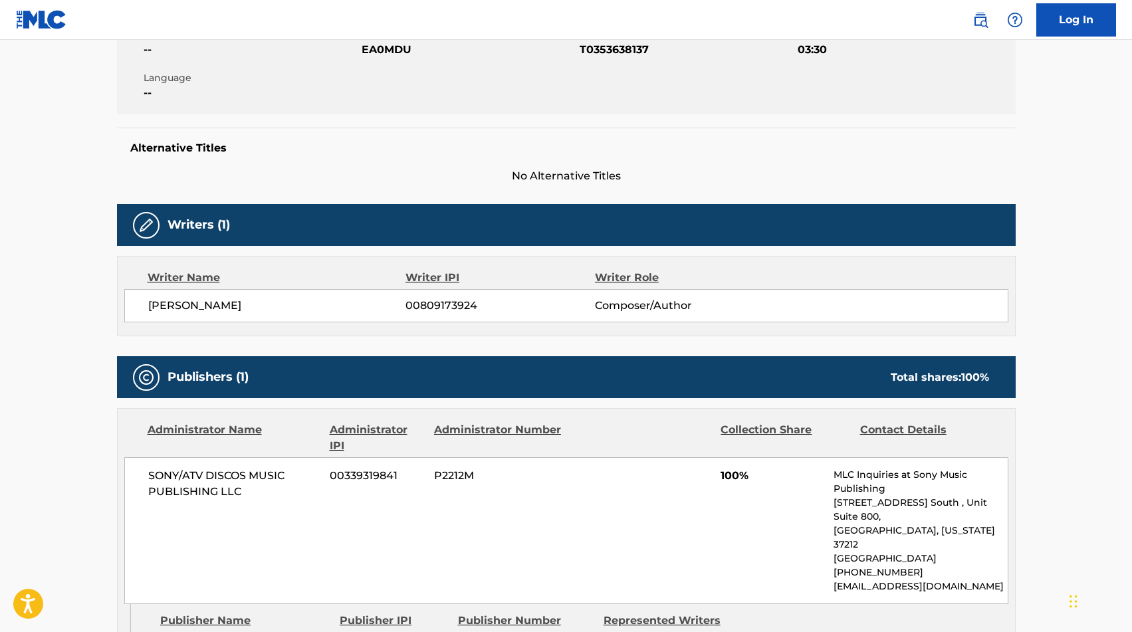
scroll to position [0, 0]
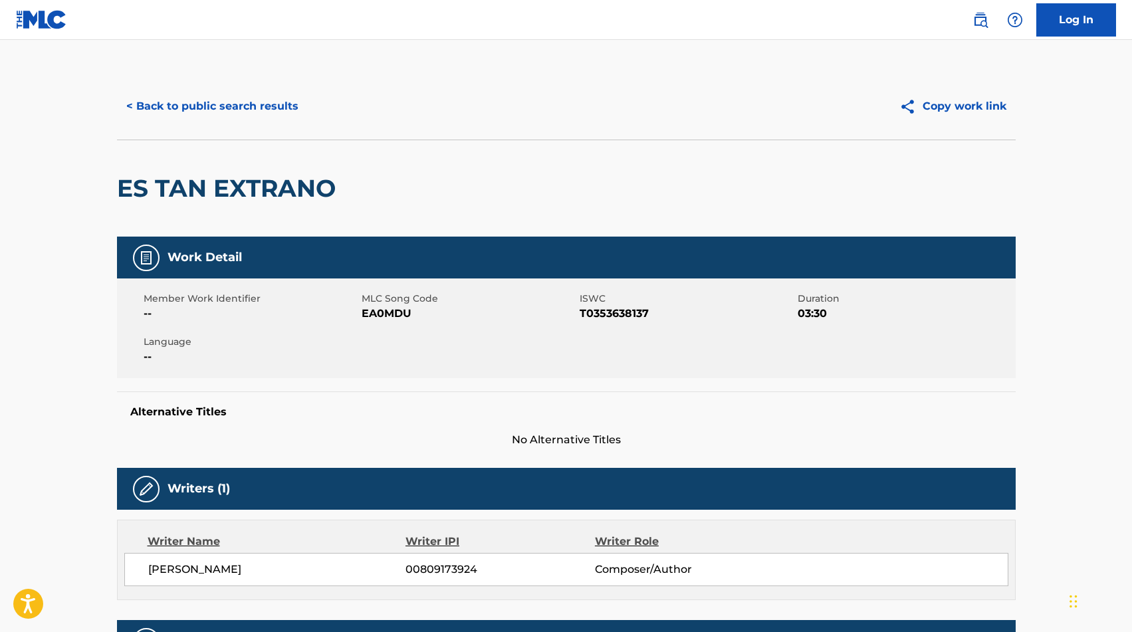
click at [391, 308] on span "EA0MDU" at bounding box center [468, 314] width 215 height 16
copy span "EA0MDU"
click at [134, 88] on div "< Back to public search results Copy work link" at bounding box center [566, 106] width 898 height 66
click at [164, 115] on button "< Back to public search results" at bounding box center [212, 106] width 191 height 33
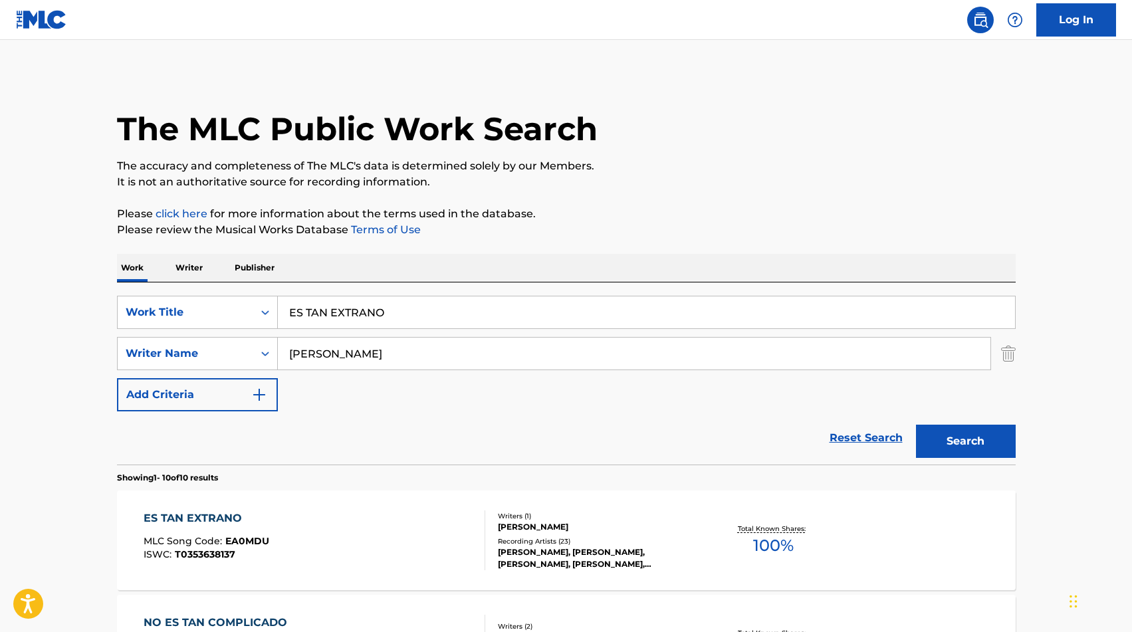
scroll to position [98, 0]
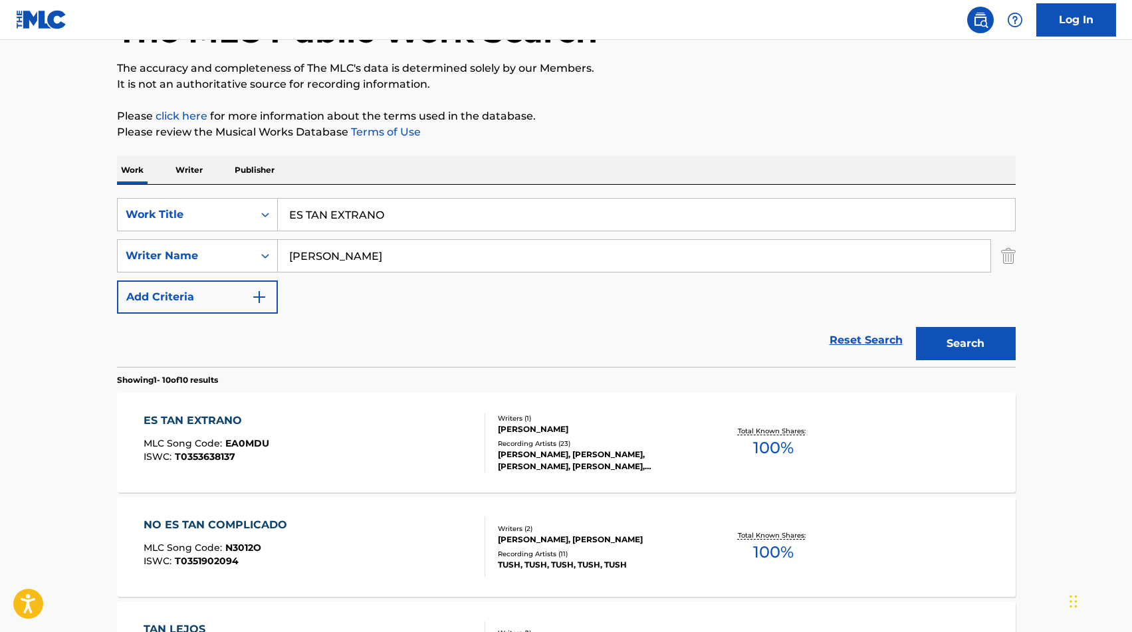
click at [395, 215] on input "ES TAN EXTRANO" at bounding box center [646, 215] width 737 height 32
paste input "A ES MI VIDA"
type input "ESA ES MI VIDA"
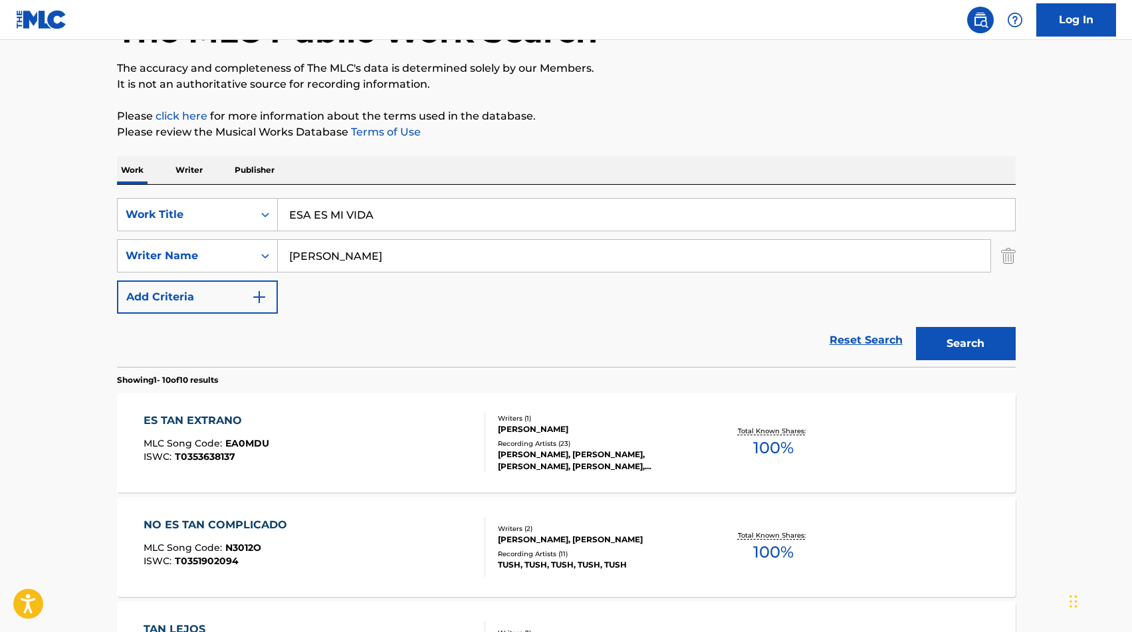
click at [361, 261] on input "[PERSON_NAME]" at bounding box center [634, 256] width 712 height 32
type input "[PERSON_NAME]"
click at [941, 341] on button "Search" at bounding box center [966, 343] width 100 height 33
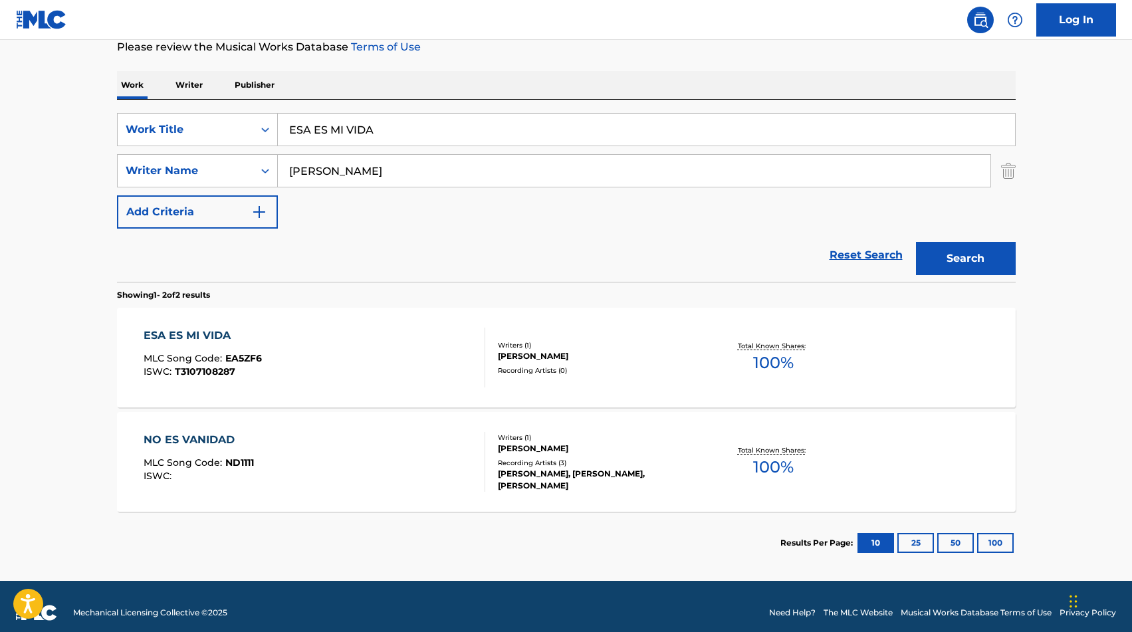
scroll to position [179, 0]
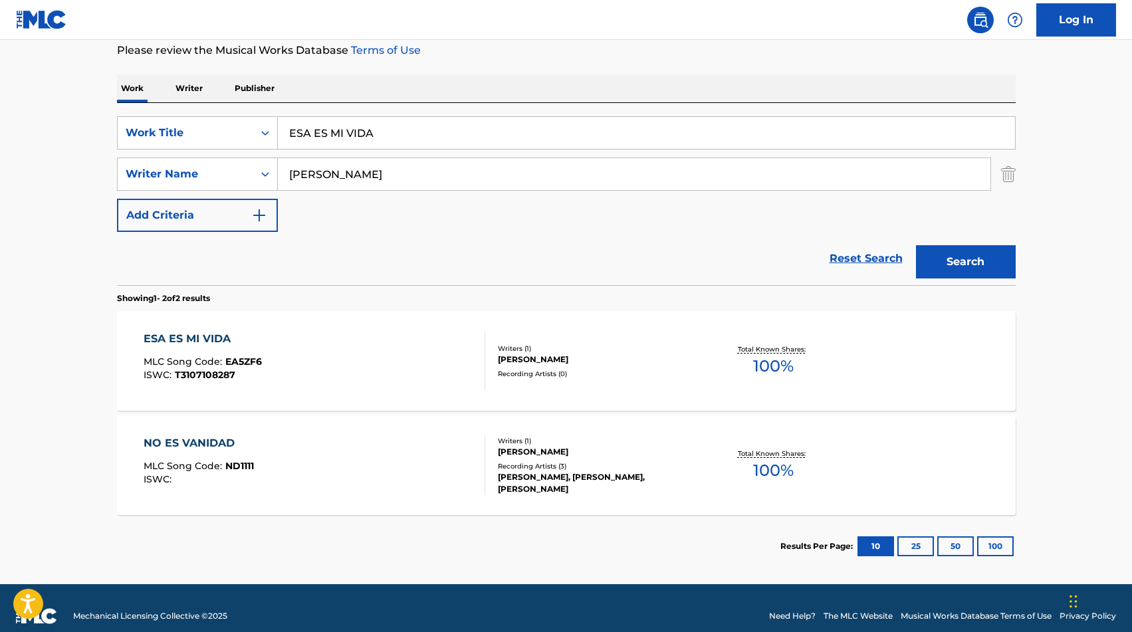
click at [538, 345] on div "Writers ( 1 )" at bounding box center [598, 349] width 201 height 10
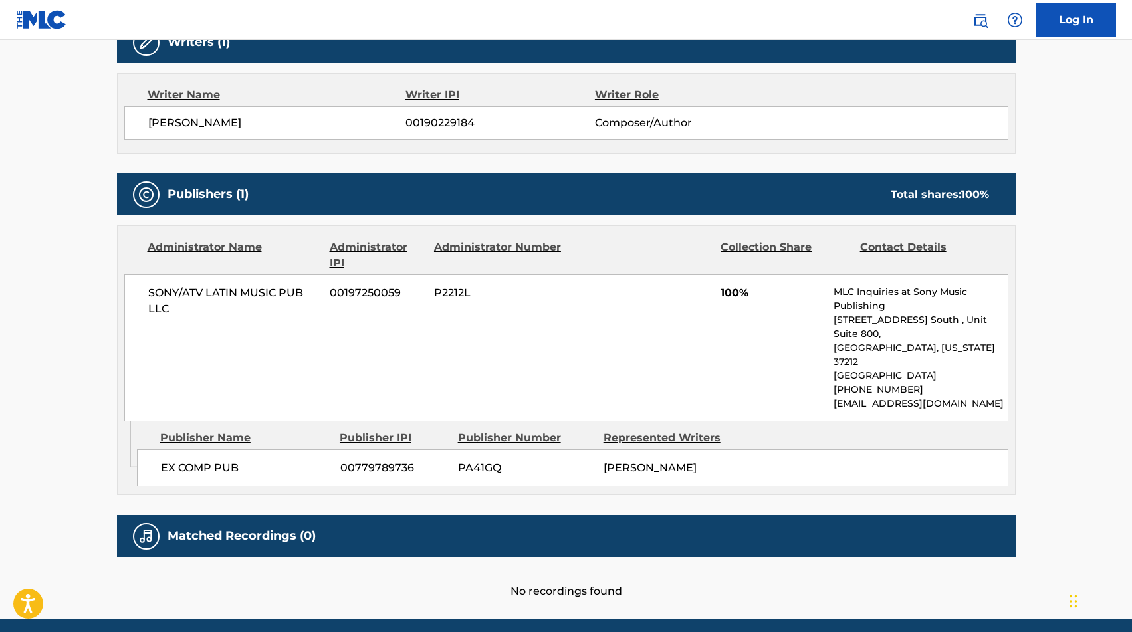
scroll to position [447, 0]
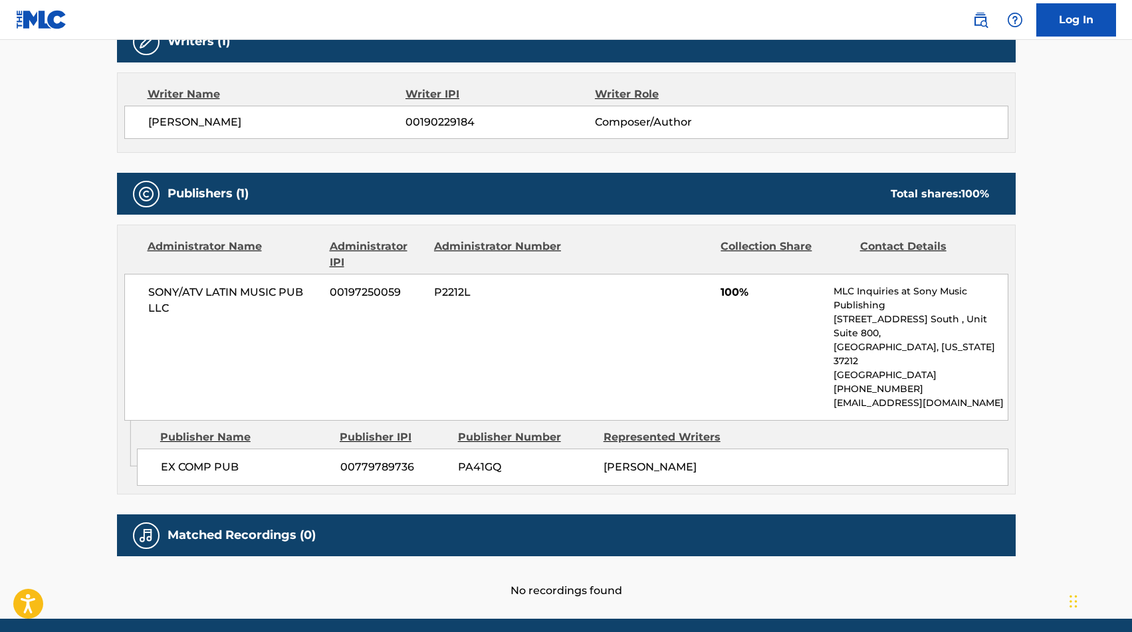
click at [250, 124] on span "[PERSON_NAME]" at bounding box center [277, 122] width 258 height 16
copy div "[PERSON_NAME]"
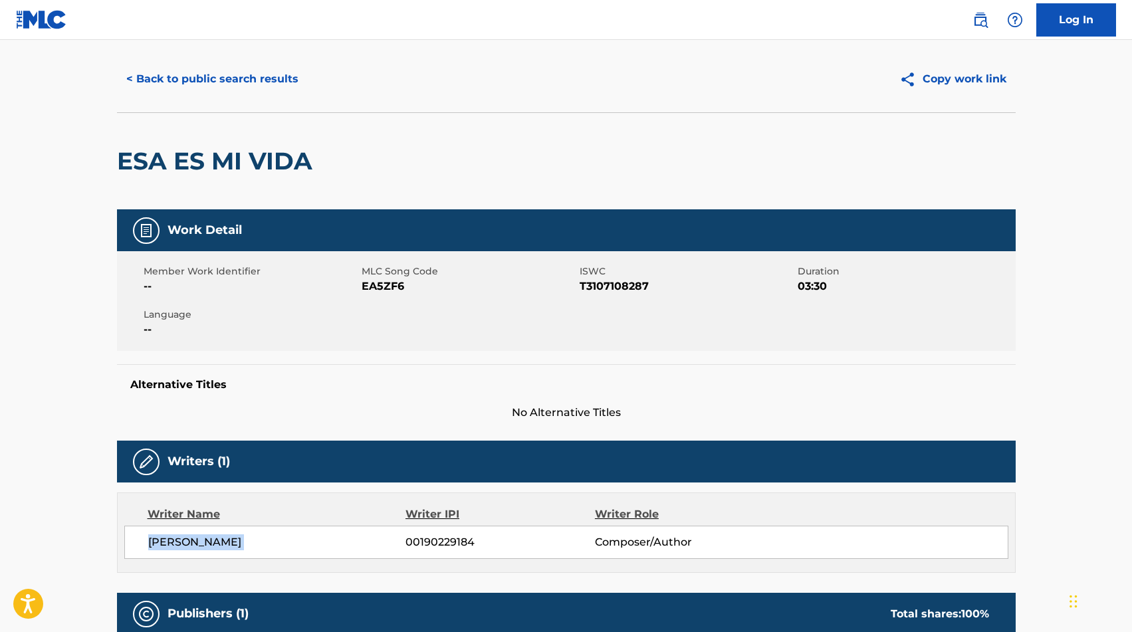
scroll to position [37, 0]
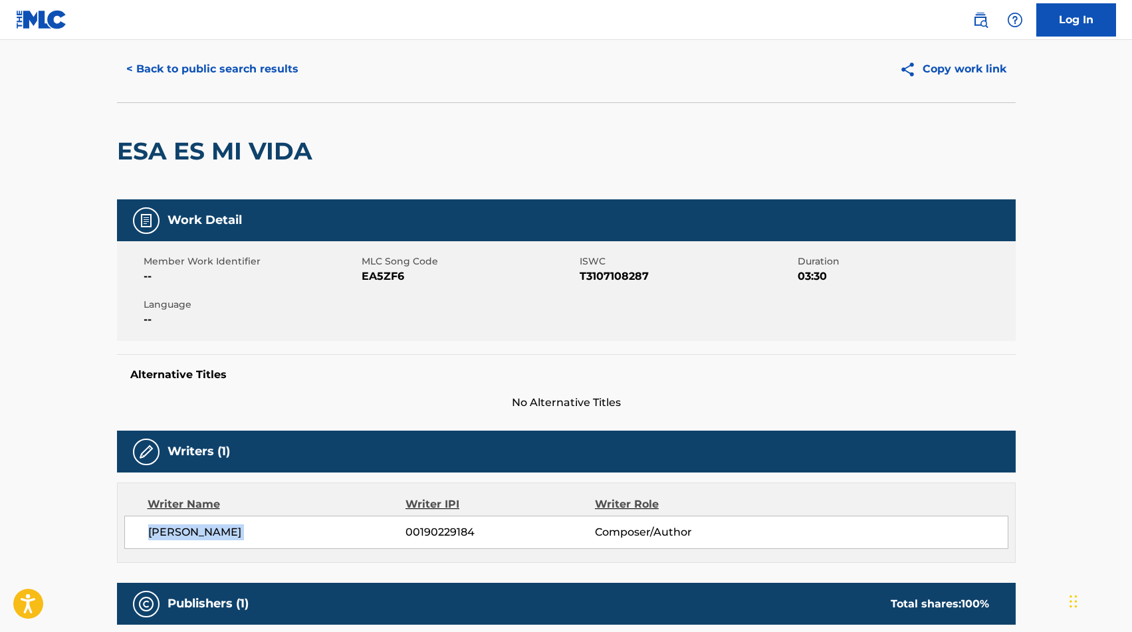
click at [381, 276] on span "EA5ZF6" at bounding box center [468, 276] width 215 height 16
copy span "EA5ZF6"
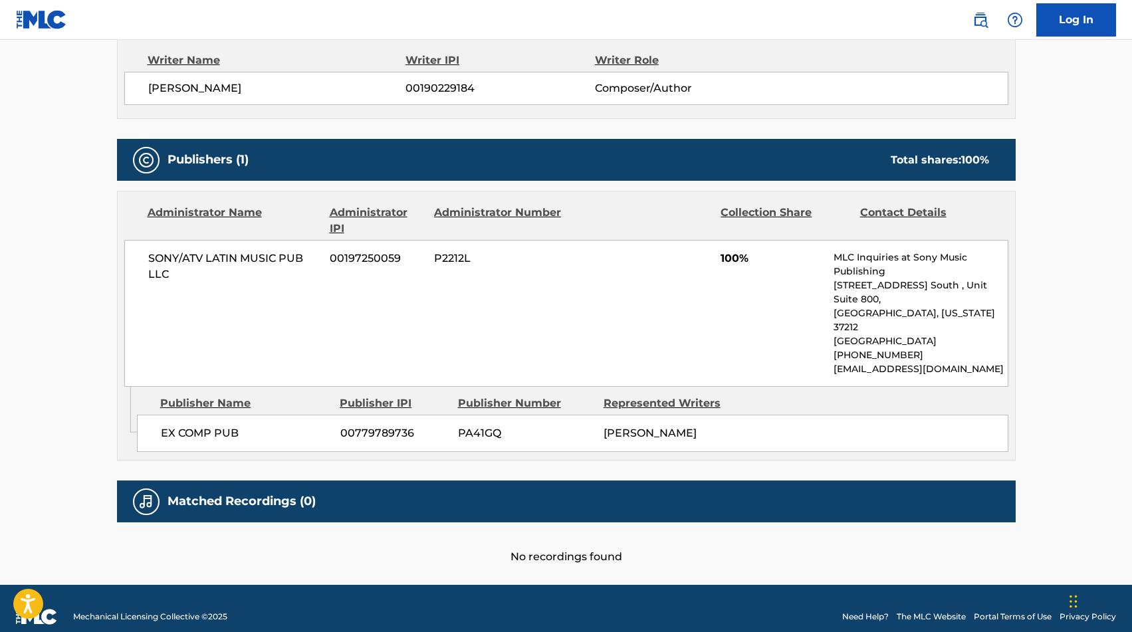
scroll to position [0, 0]
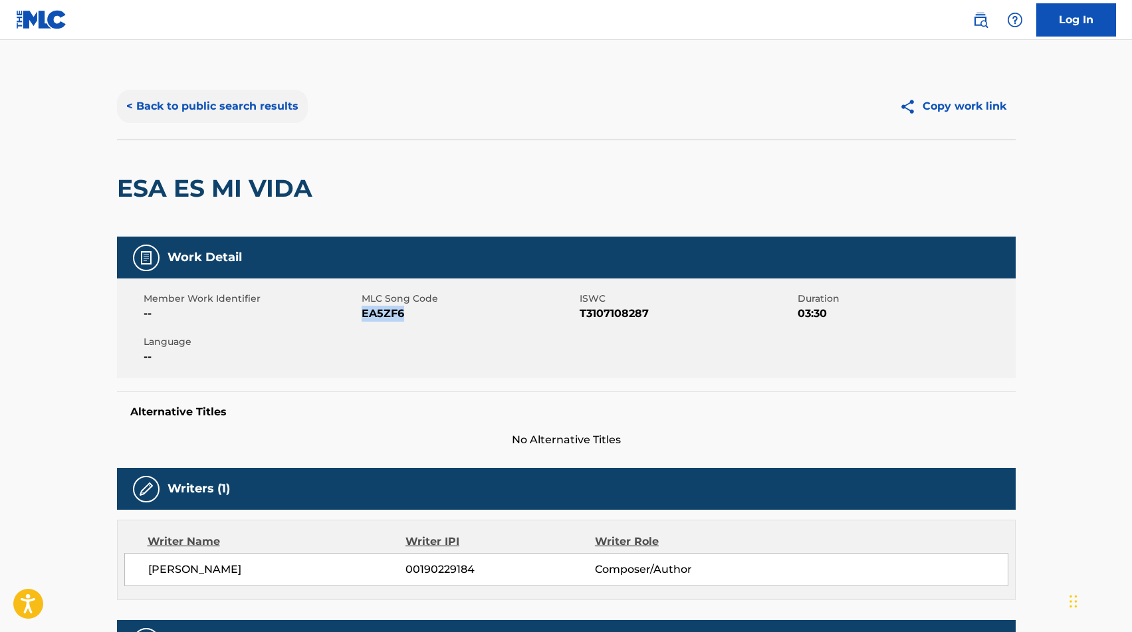
click at [193, 101] on button "< Back to public search results" at bounding box center [212, 106] width 191 height 33
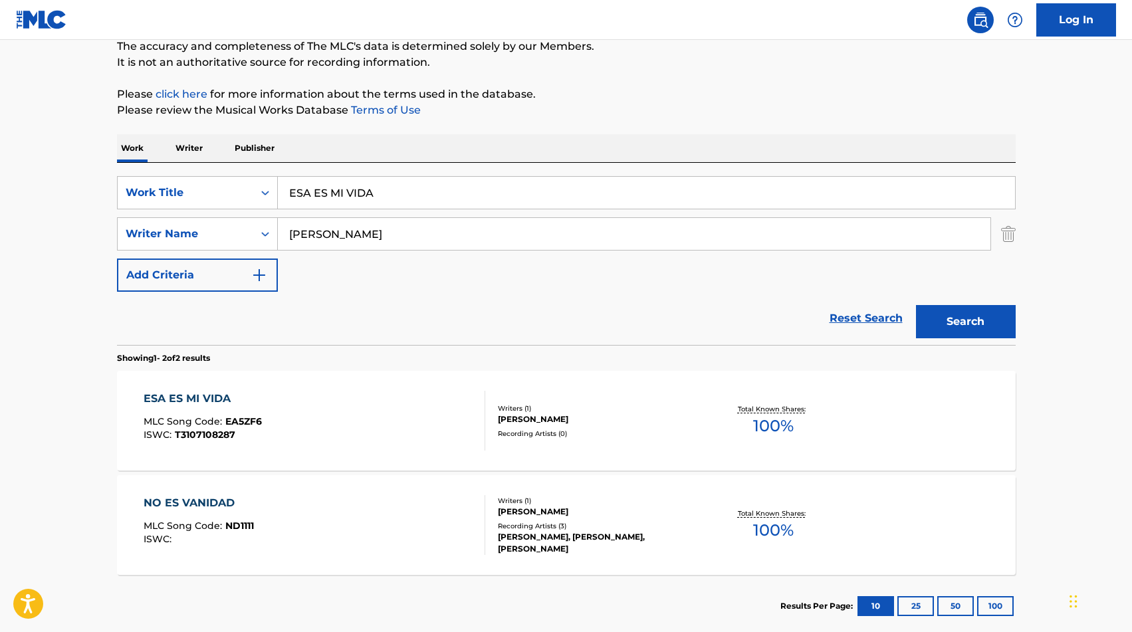
click at [373, 179] on input "ESA ES MI VIDA" at bounding box center [646, 193] width 737 height 32
paste input "CALOFRIOS"
type input "ESCALOFRIOS"
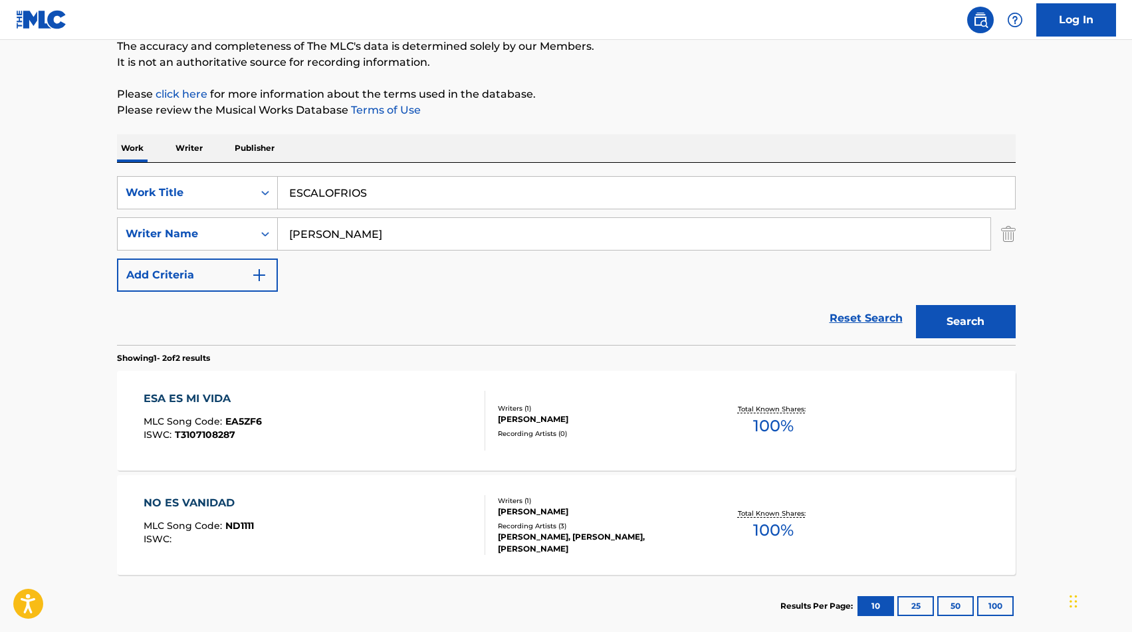
click at [312, 224] on input "[PERSON_NAME]" at bounding box center [634, 234] width 712 height 32
type input "[PERSON_NAME]"
click at [983, 316] on button "Search" at bounding box center [966, 321] width 100 height 33
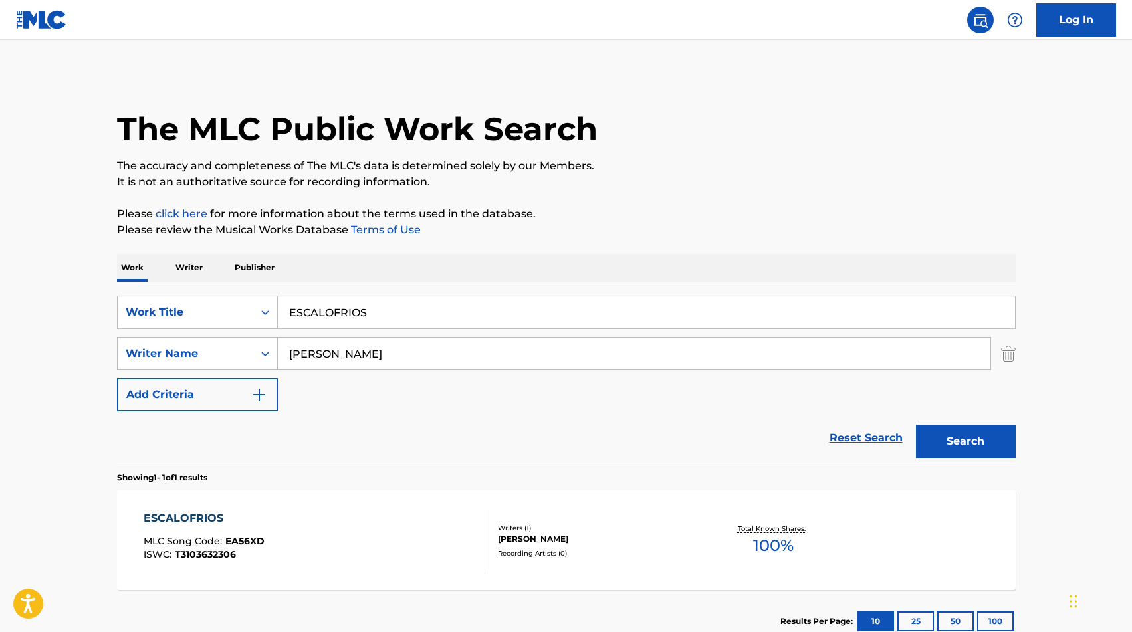
click at [423, 556] on div "ESCALOFRIOS MLC Song Code : EA56XD ISWC : T3103632306" at bounding box center [315, 540] width 342 height 60
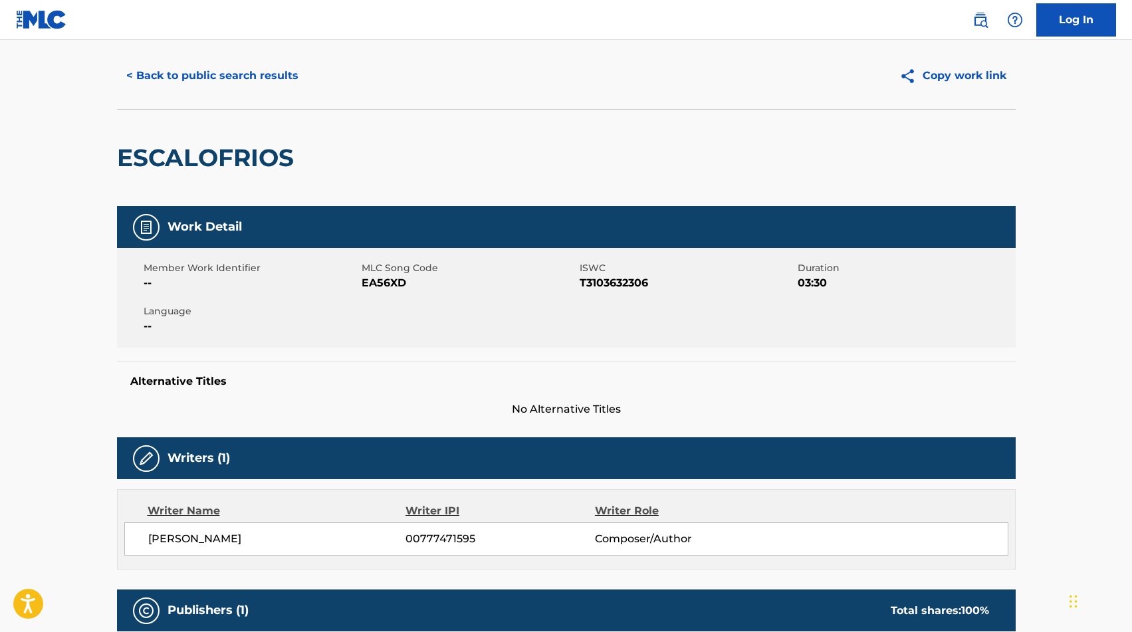
scroll to position [32, 0]
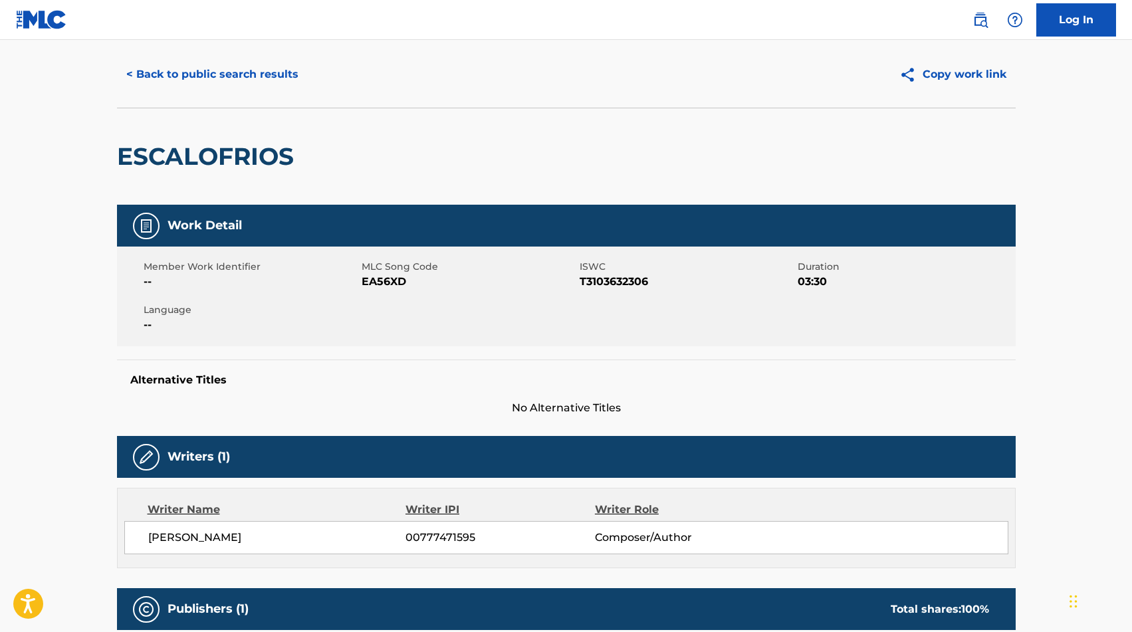
click at [387, 278] on span "EA56XD" at bounding box center [468, 282] width 215 height 16
copy span "EA56XD"
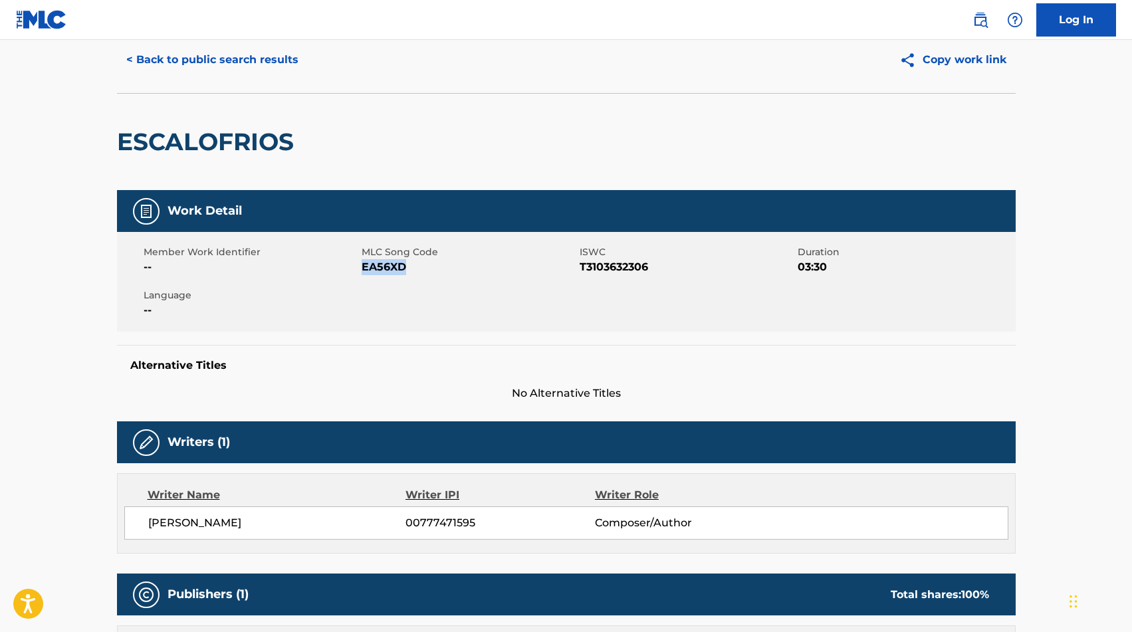
scroll to position [47, 0]
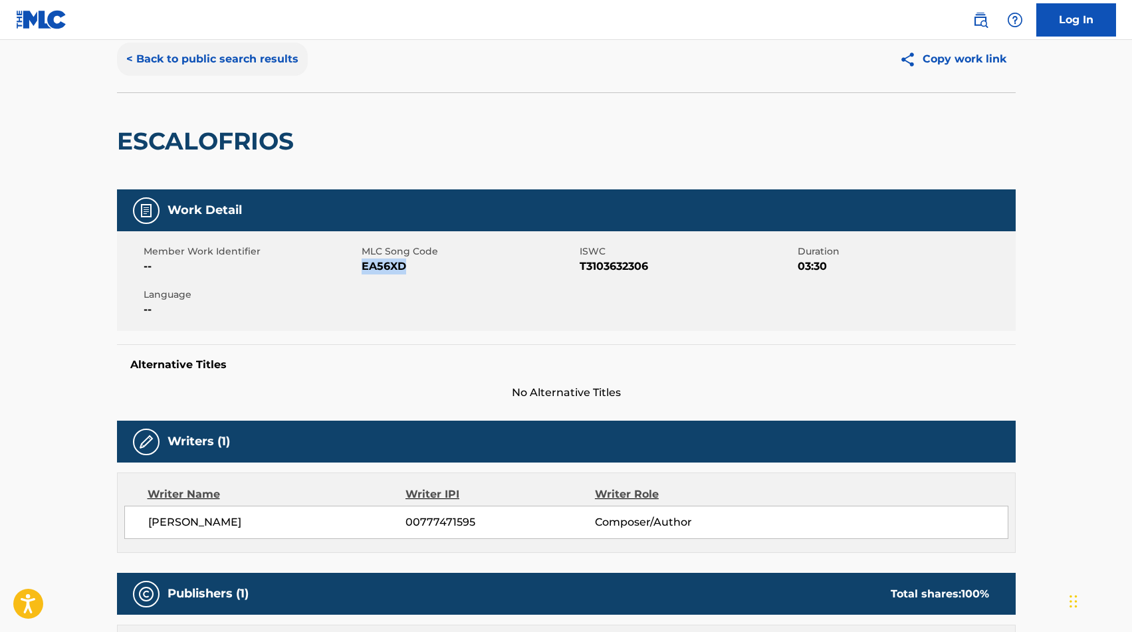
click at [225, 66] on button "< Back to public search results" at bounding box center [212, 59] width 191 height 33
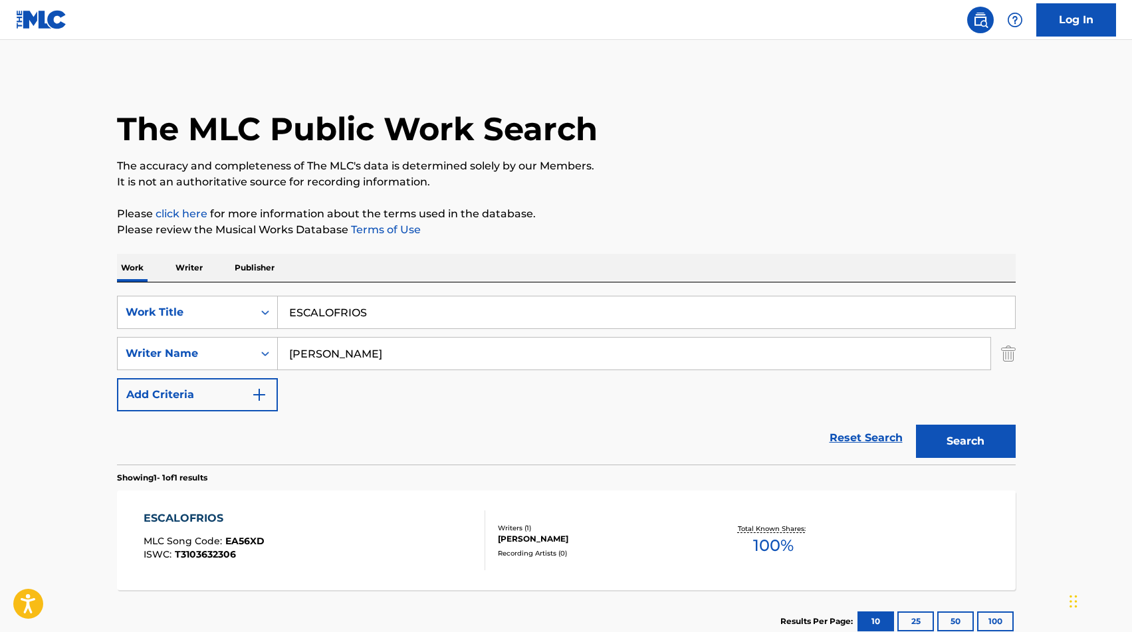
click at [313, 335] on div "SearchWithCriteria00a107cc-8b65-4ae5-bf35-1d2a41a583ee Work Title ESCALOFRIOS S…" at bounding box center [566, 354] width 898 height 116
click at [311, 352] on input "[PERSON_NAME]" at bounding box center [634, 354] width 712 height 32
click at [979, 447] on button "Search" at bounding box center [966, 441] width 100 height 33
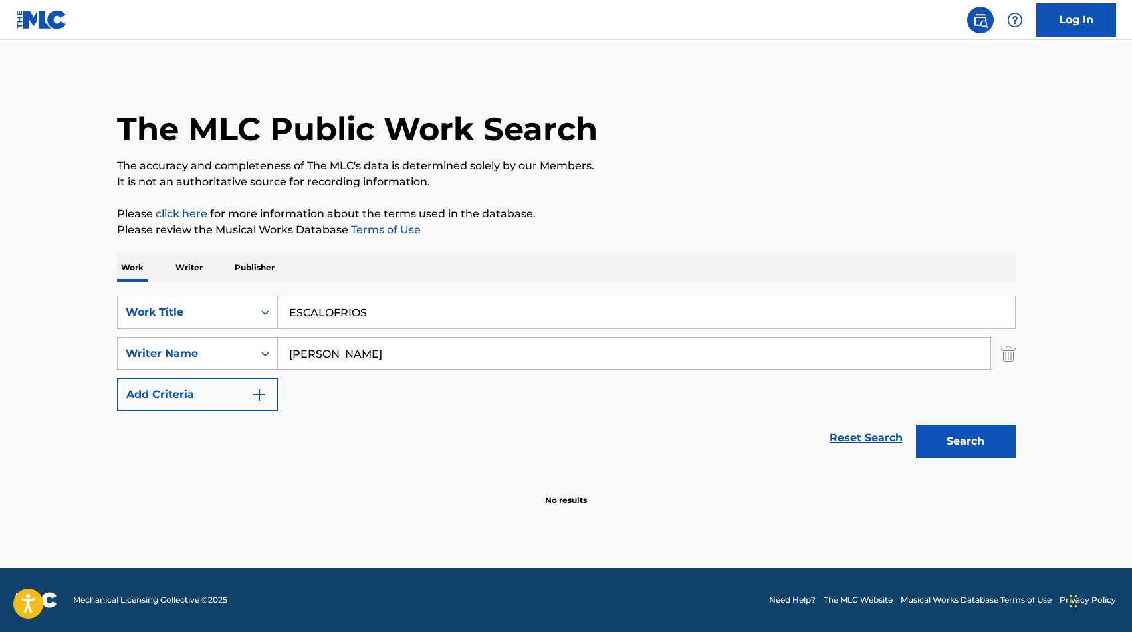
click at [349, 358] on input "[PERSON_NAME]" at bounding box center [634, 354] width 712 height 32
type input "[PERSON_NAME]"
click at [942, 439] on button "Search" at bounding box center [966, 441] width 100 height 33
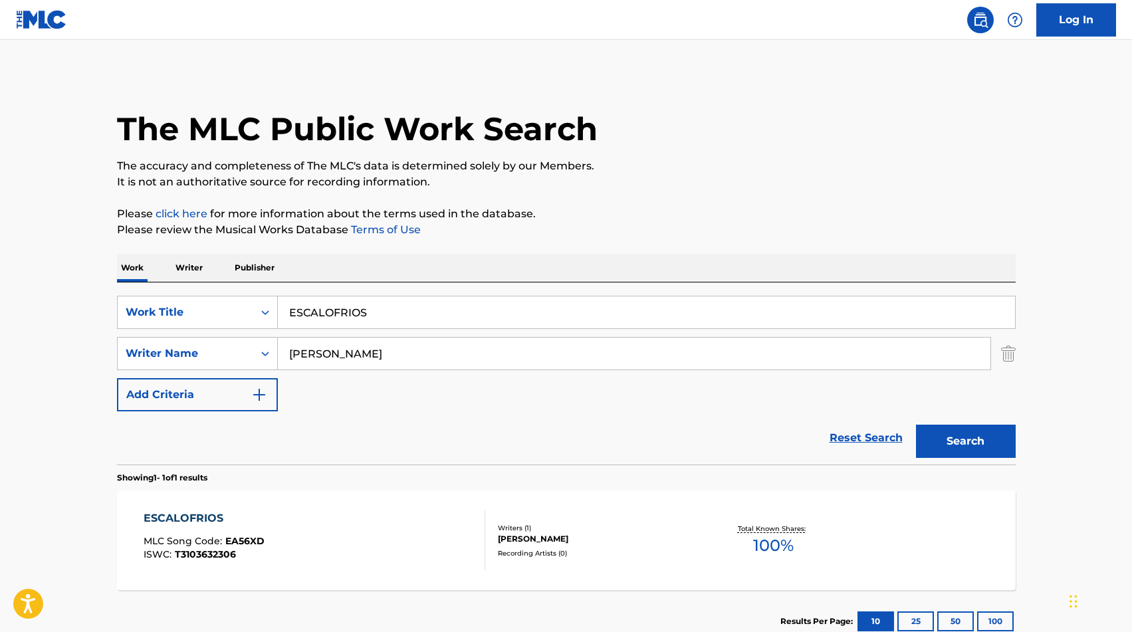
click at [235, 518] on div "ESCALOFRIOS" at bounding box center [204, 518] width 121 height 16
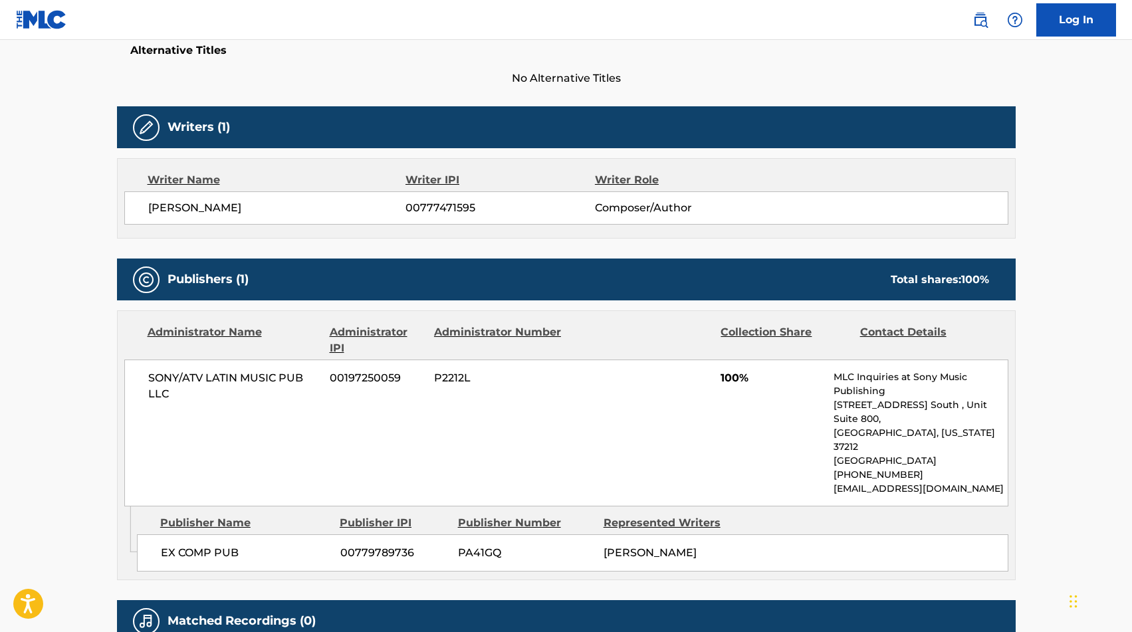
scroll to position [481, 0]
